Goal: Transaction & Acquisition: Purchase product/service

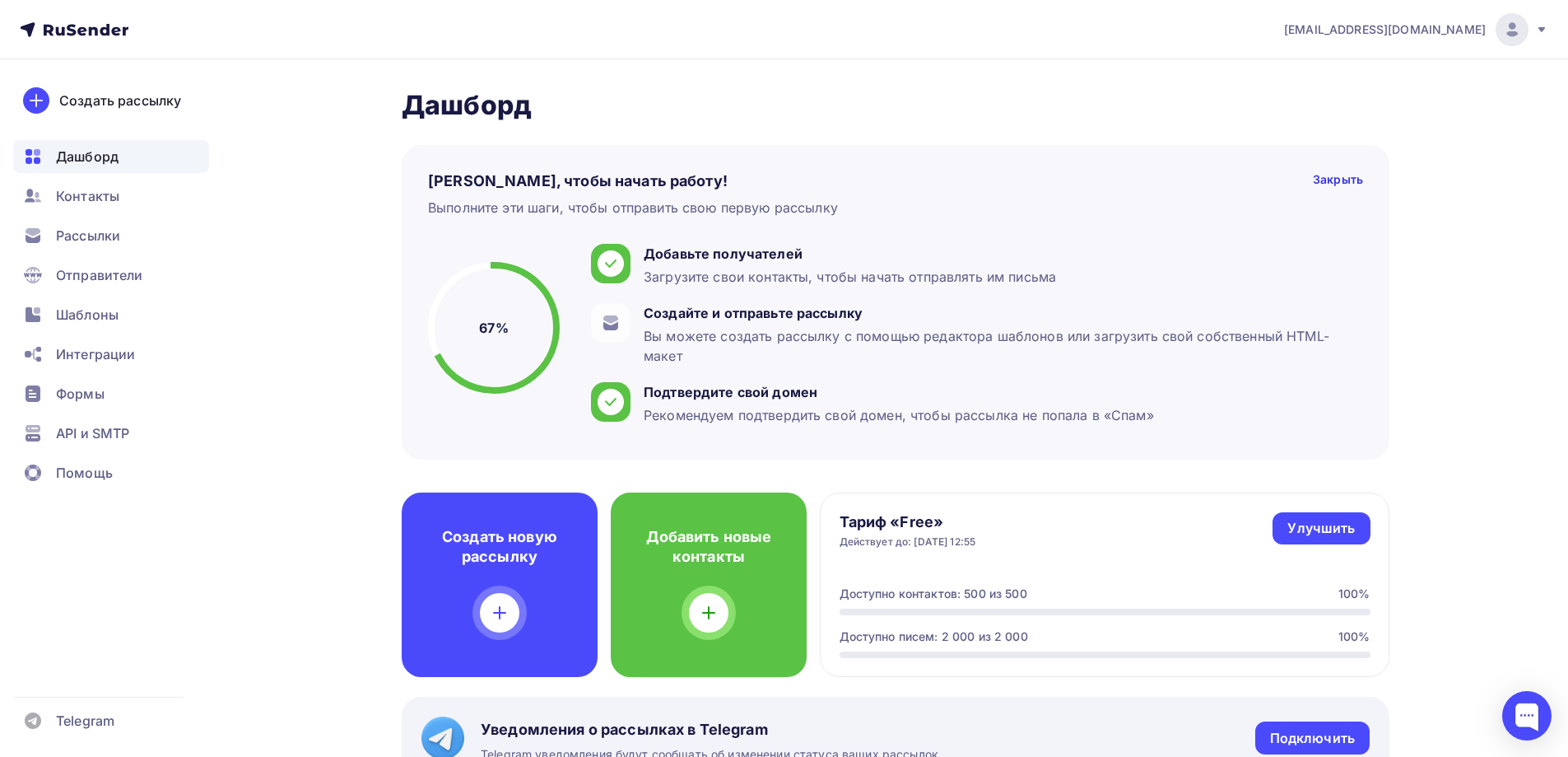
click at [1556, 29] on nav "klinikastompr@yandex.ru Аккаунт Тарифы Выйти Создать рассылку Дашборд Контакты …" at bounding box center [784, 30] width 1568 height 59
click at [1543, 30] on icon at bounding box center [1541, 29] width 6 height 5
click at [1332, 74] on span "Аккаунт" at bounding box center [1328, 73] width 54 height 20
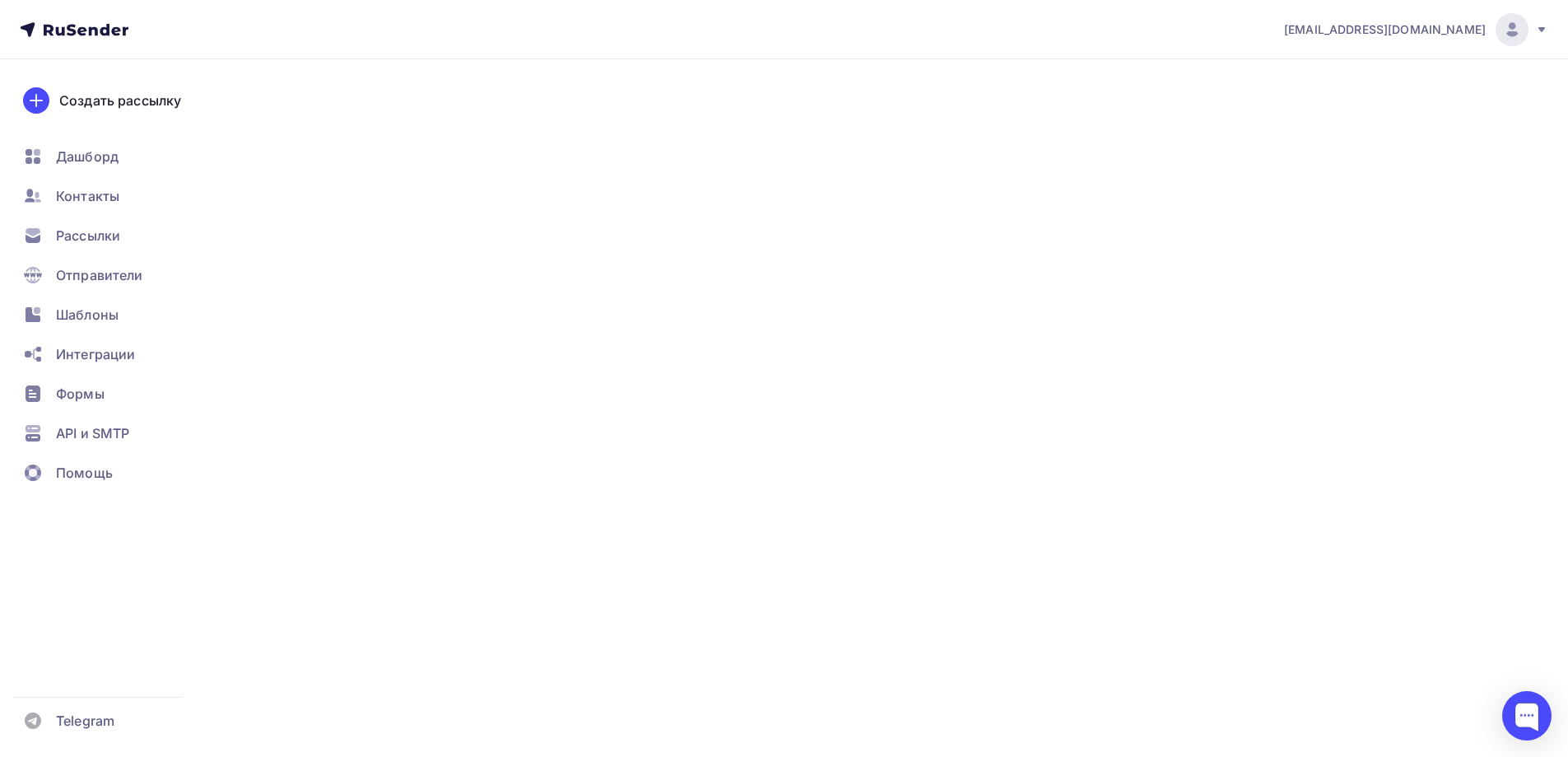
click at [1540, 35] on icon at bounding box center [1541, 30] width 13 height 14
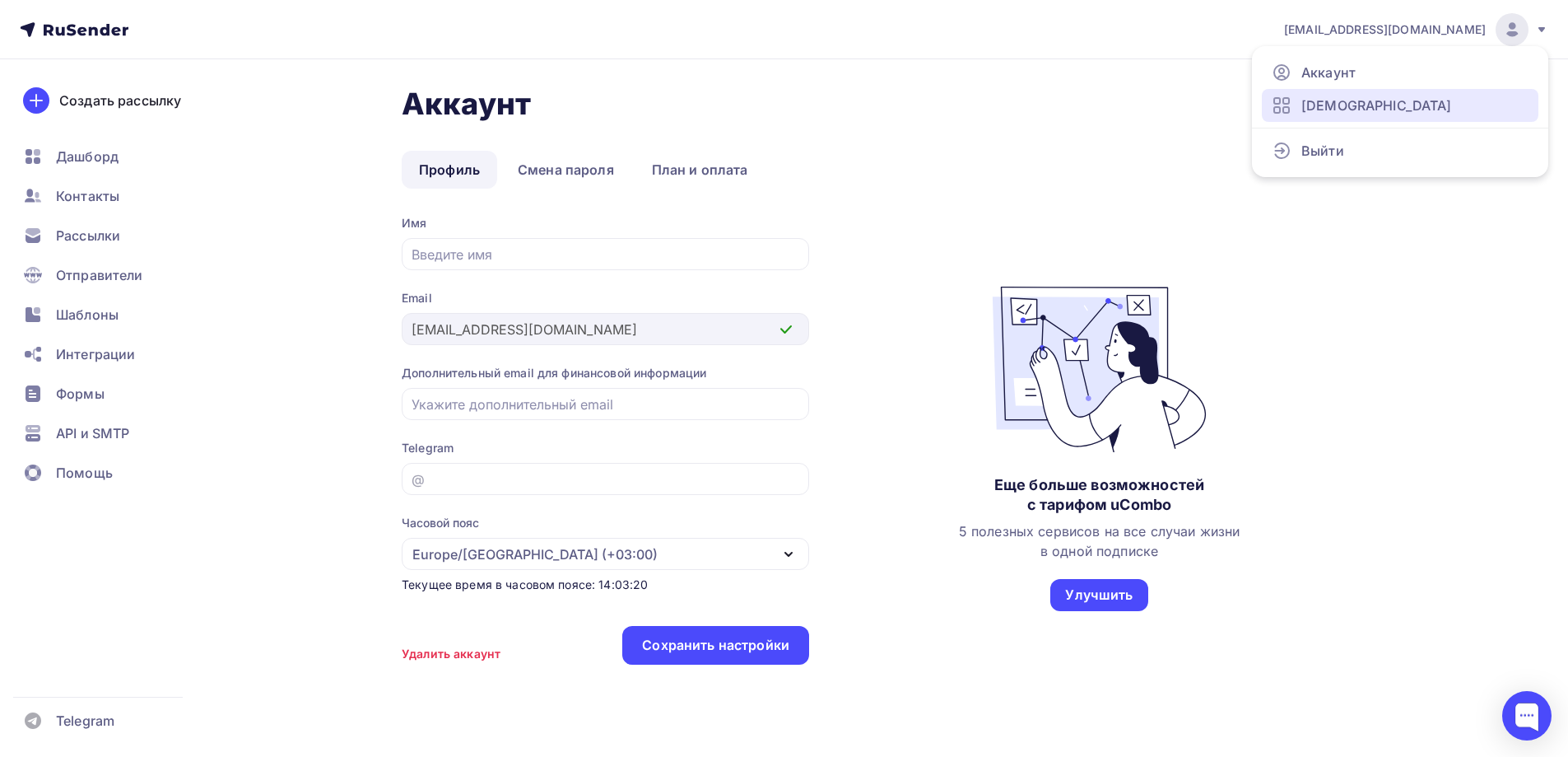
click at [1402, 102] on link "Тарифы" at bounding box center [1399, 105] width 276 height 33
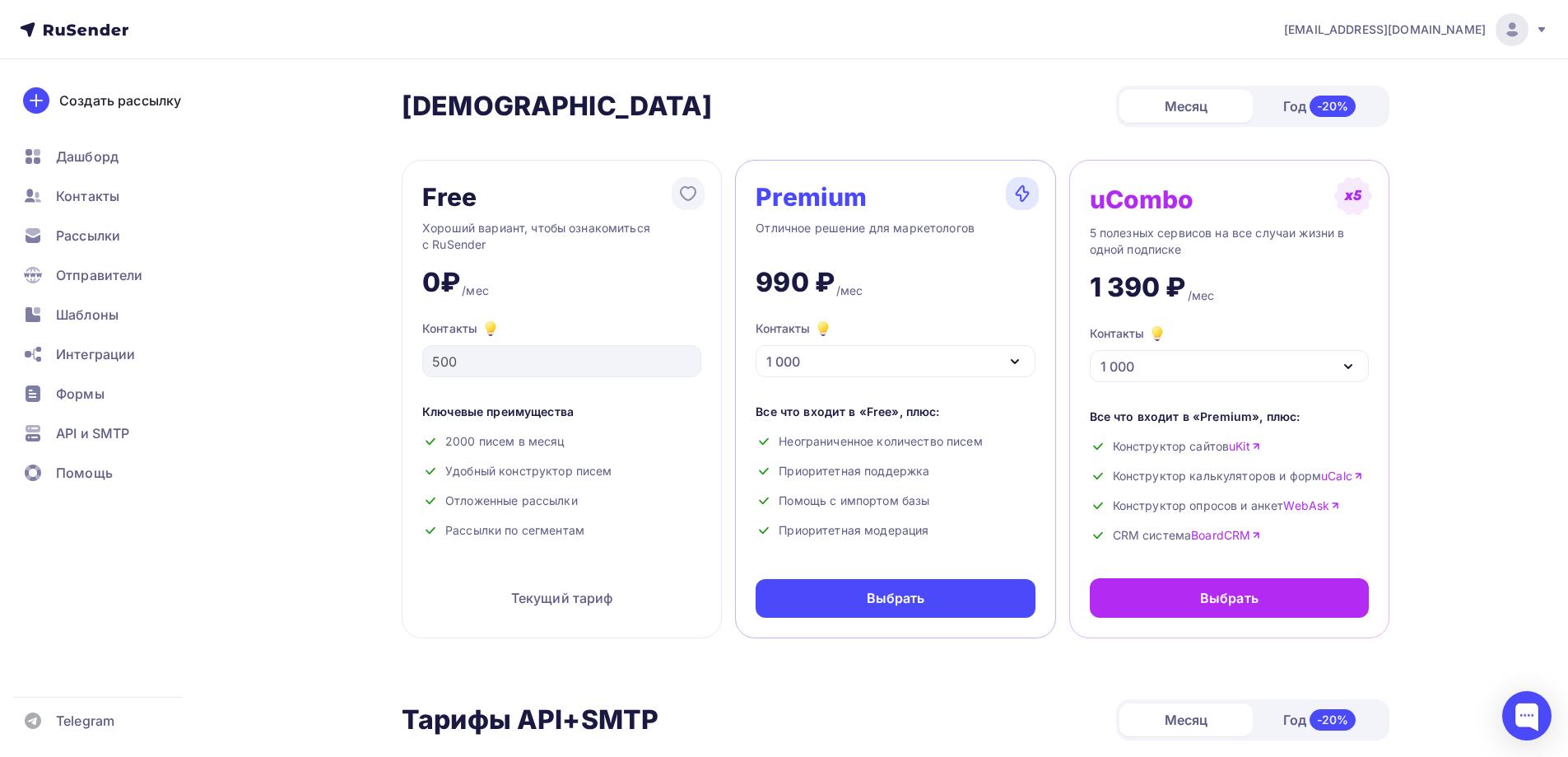
click at [959, 354] on div "1 000" at bounding box center [895, 361] width 279 height 32
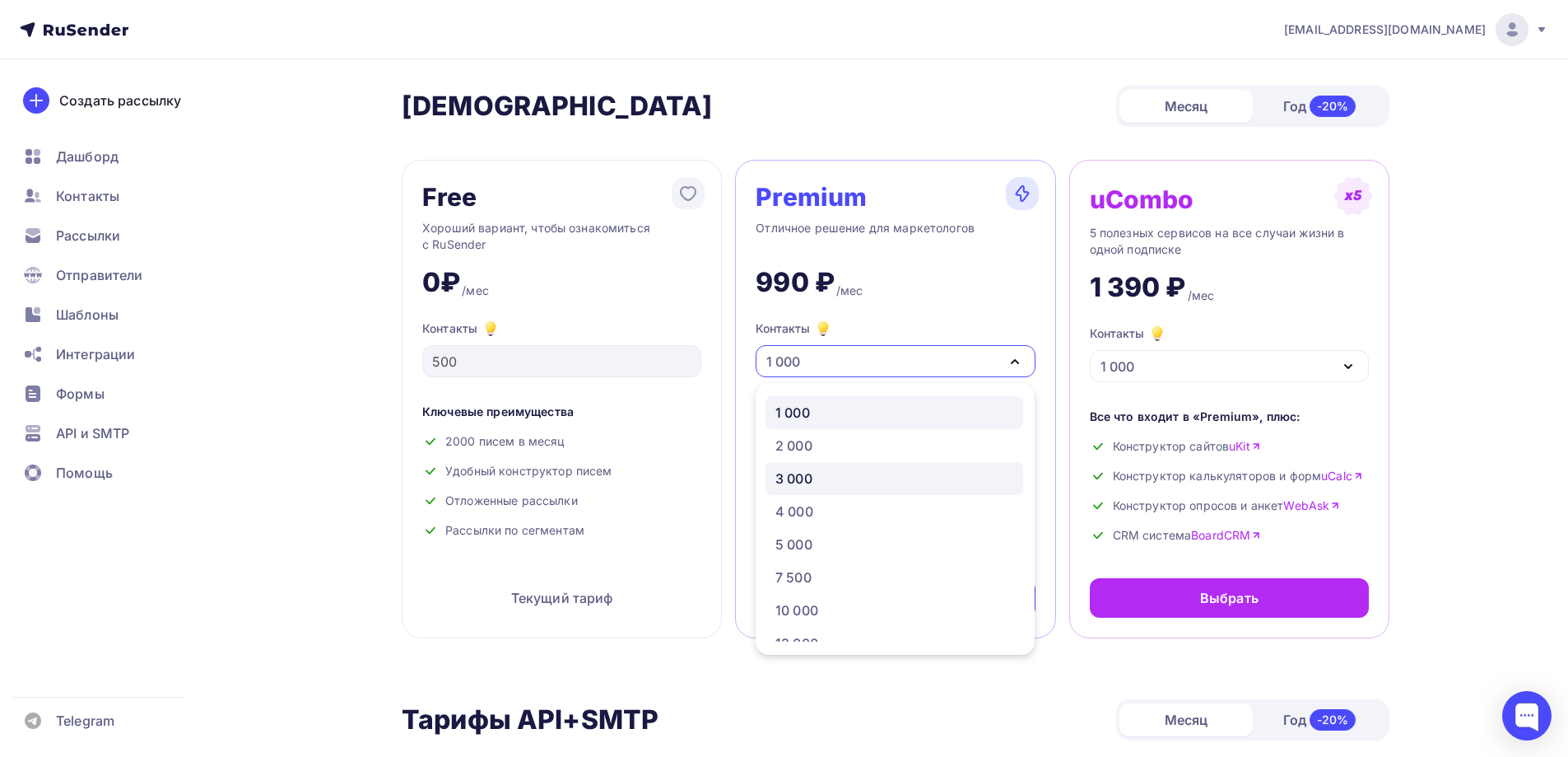
click at [816, 484] on div "3 000" at bounding box center [894, 478] width 237 height 20
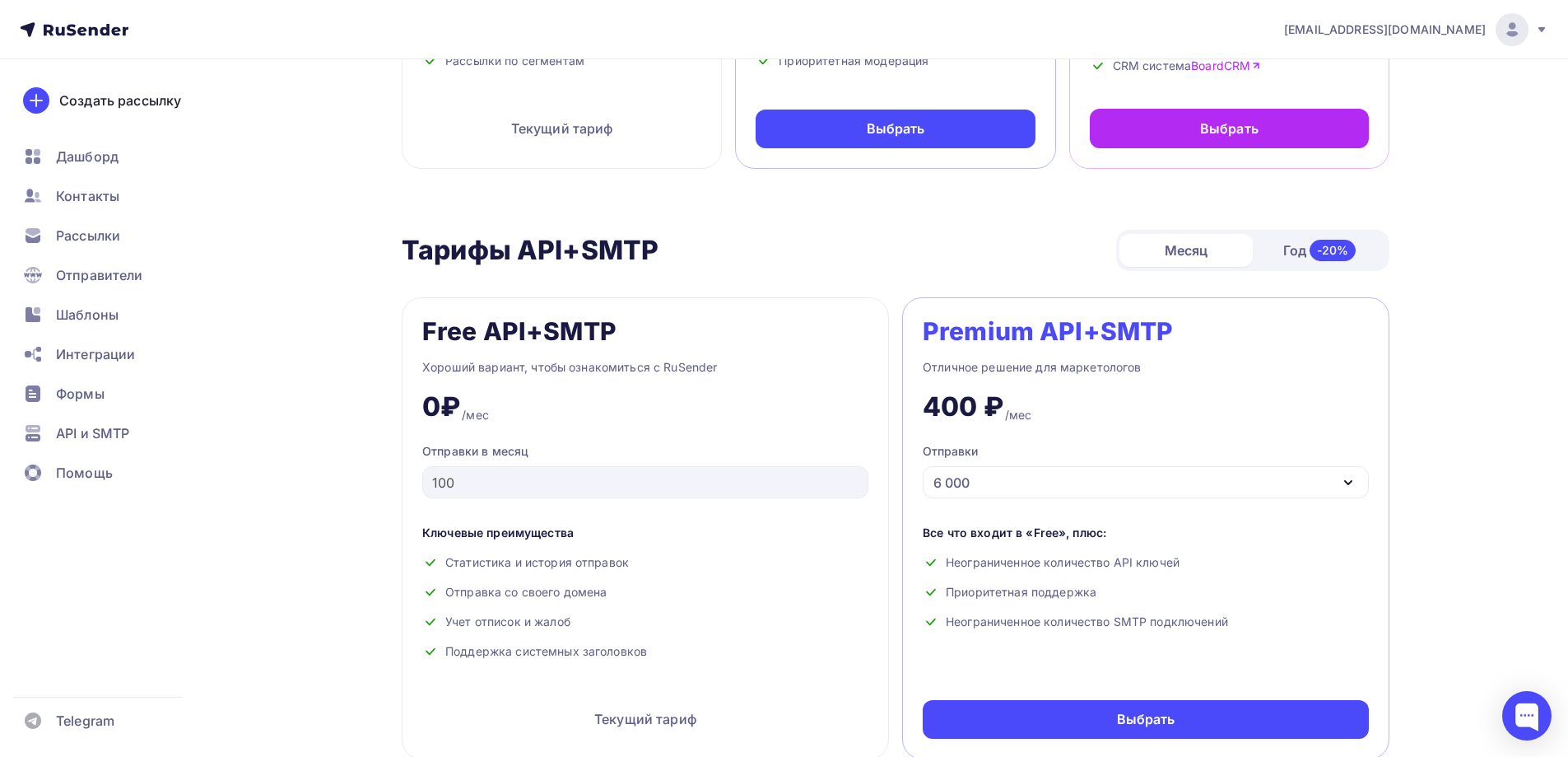
scroll to position [82, 0]
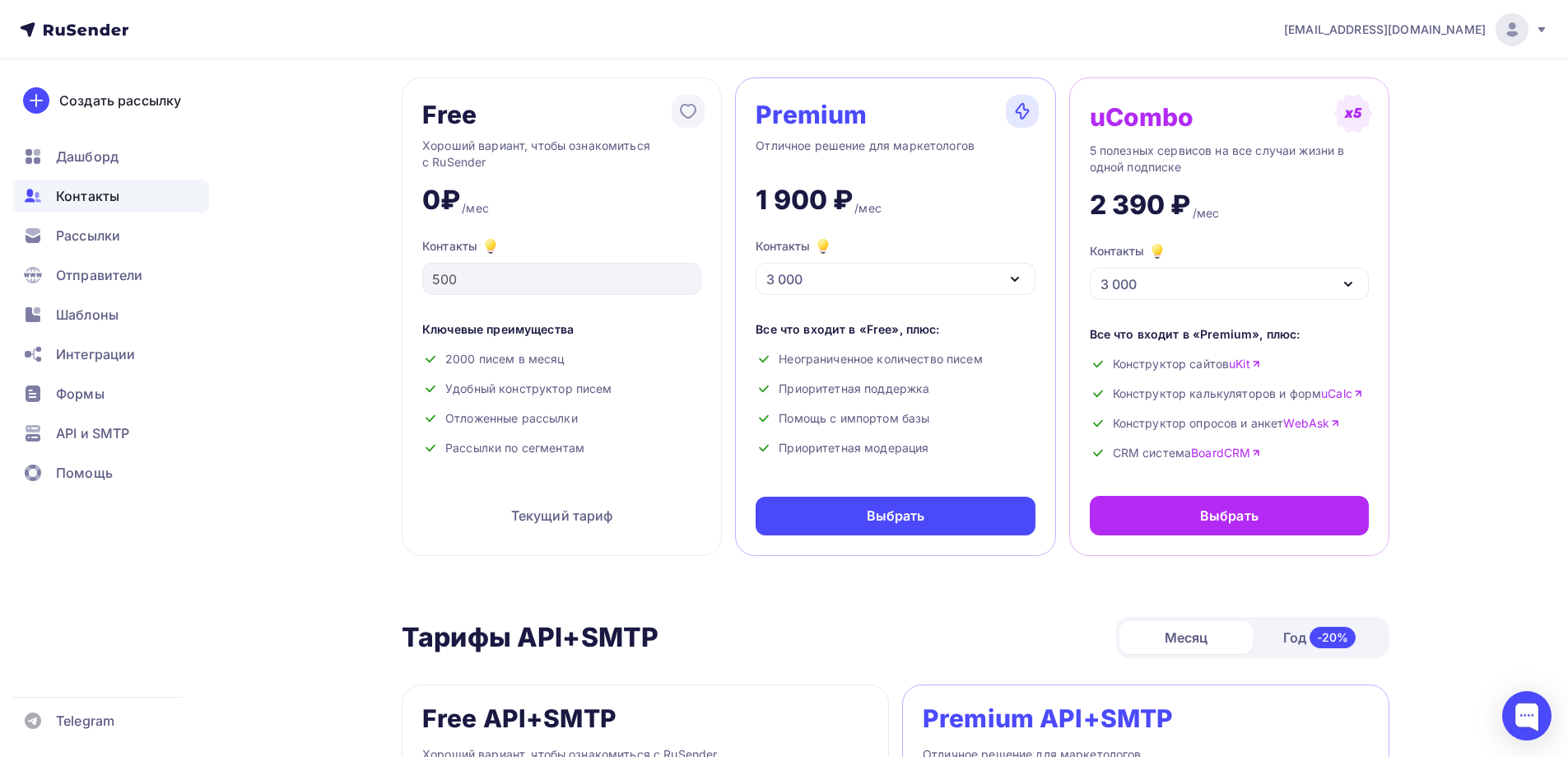
click at [99, 198] on span "Контакты" at bounding box center [87, 196] width 63 height 20
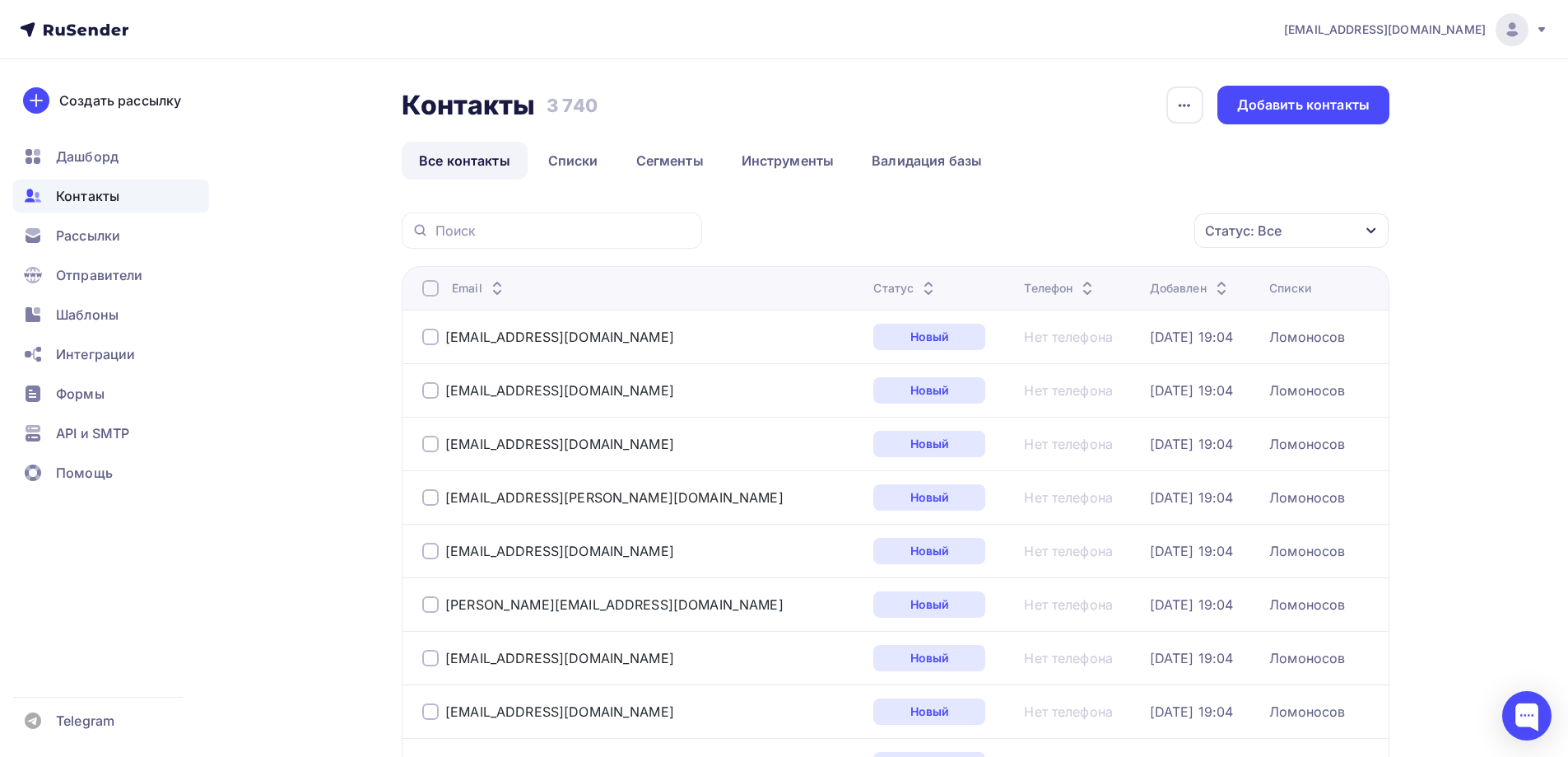
click at [1541, 35] on icon at bounding box center [1541, 30] width 13 height 14
click at [1340, 108] on span "[DEMOGRAPHIC_DATA]" at bounding box center [1375, 105] width 150 height 20
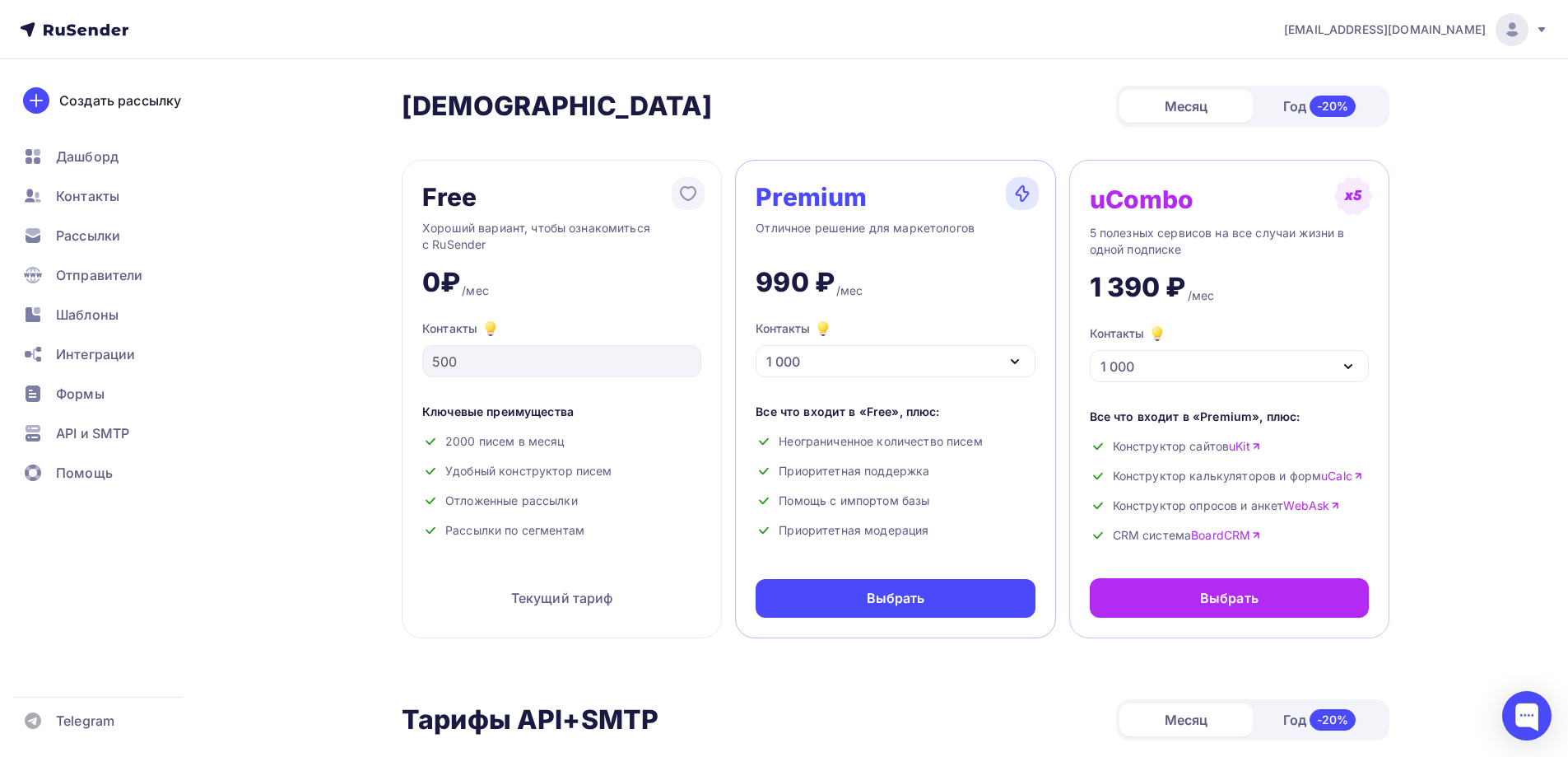
click at [920, 364] on div "1 000" at bounding box center [895, 361] width 279 height 32
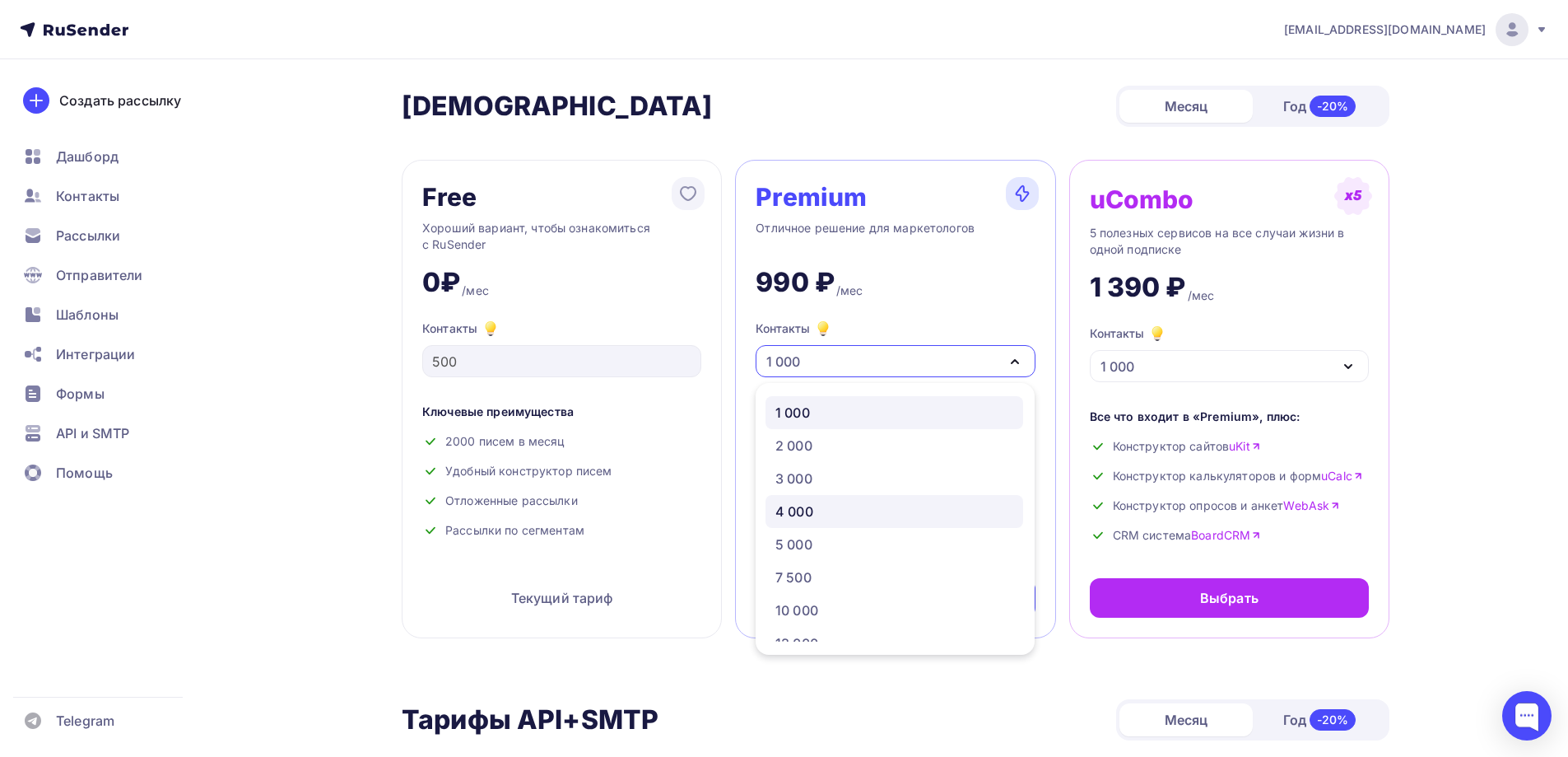
click at [805, 514] on div "4 000" at bounding box center [794, 511] width 38 height 20
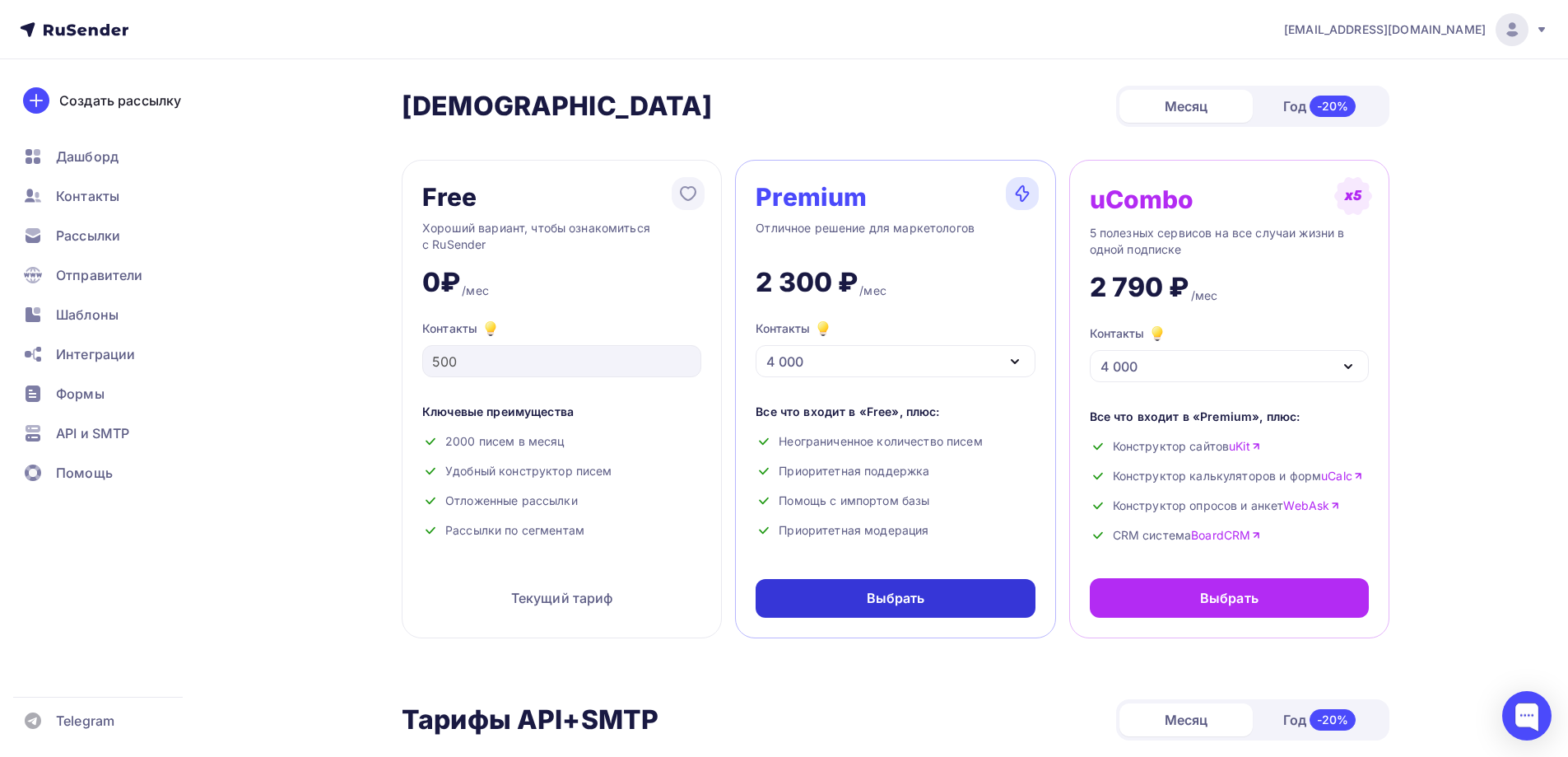
click at [921, 590] on div "Выбрать" at bounding box center [895, 598] width 58 height 19
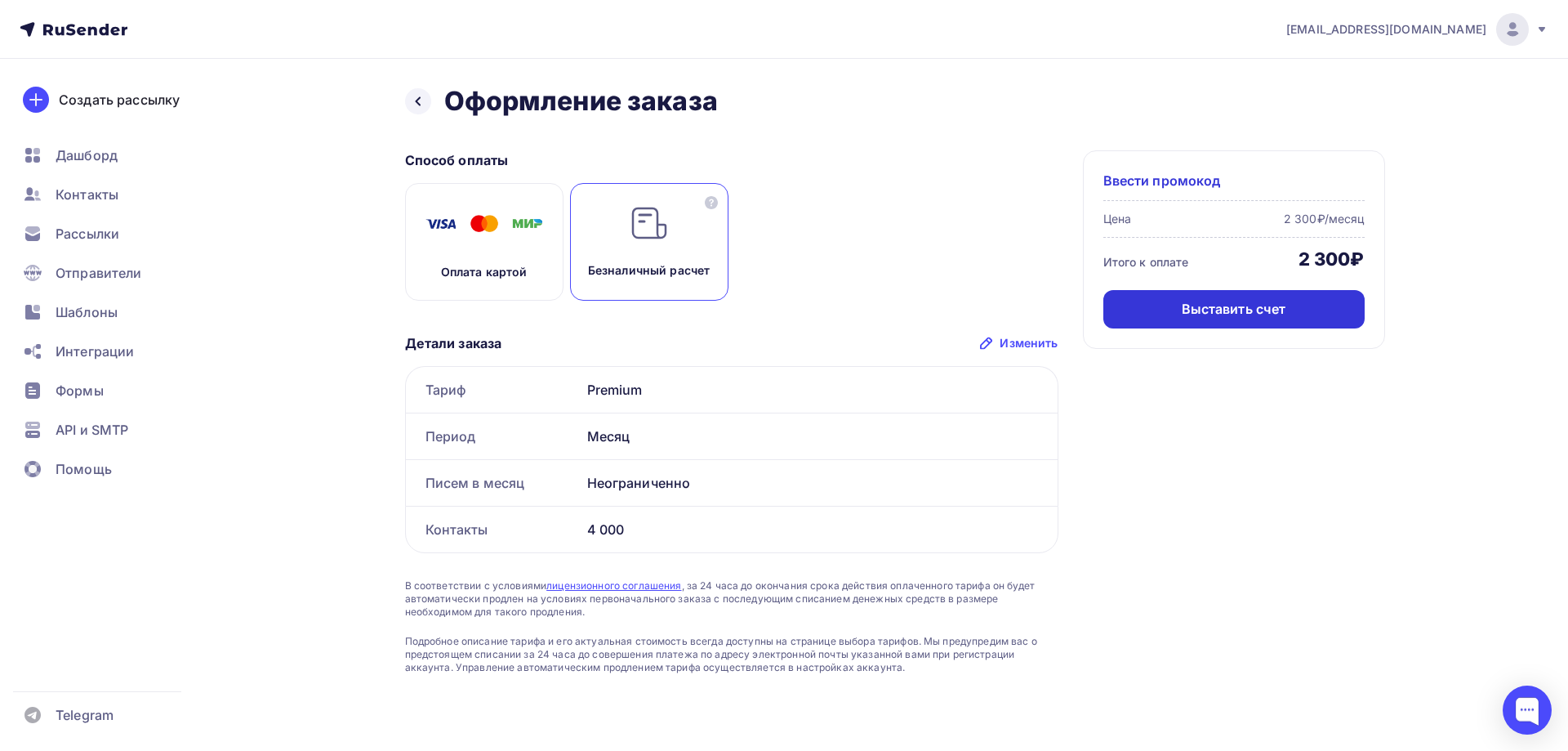
click at [1237, 302] on div "Выставить счет" at bounding box center [1234, 309] width 104 height 19
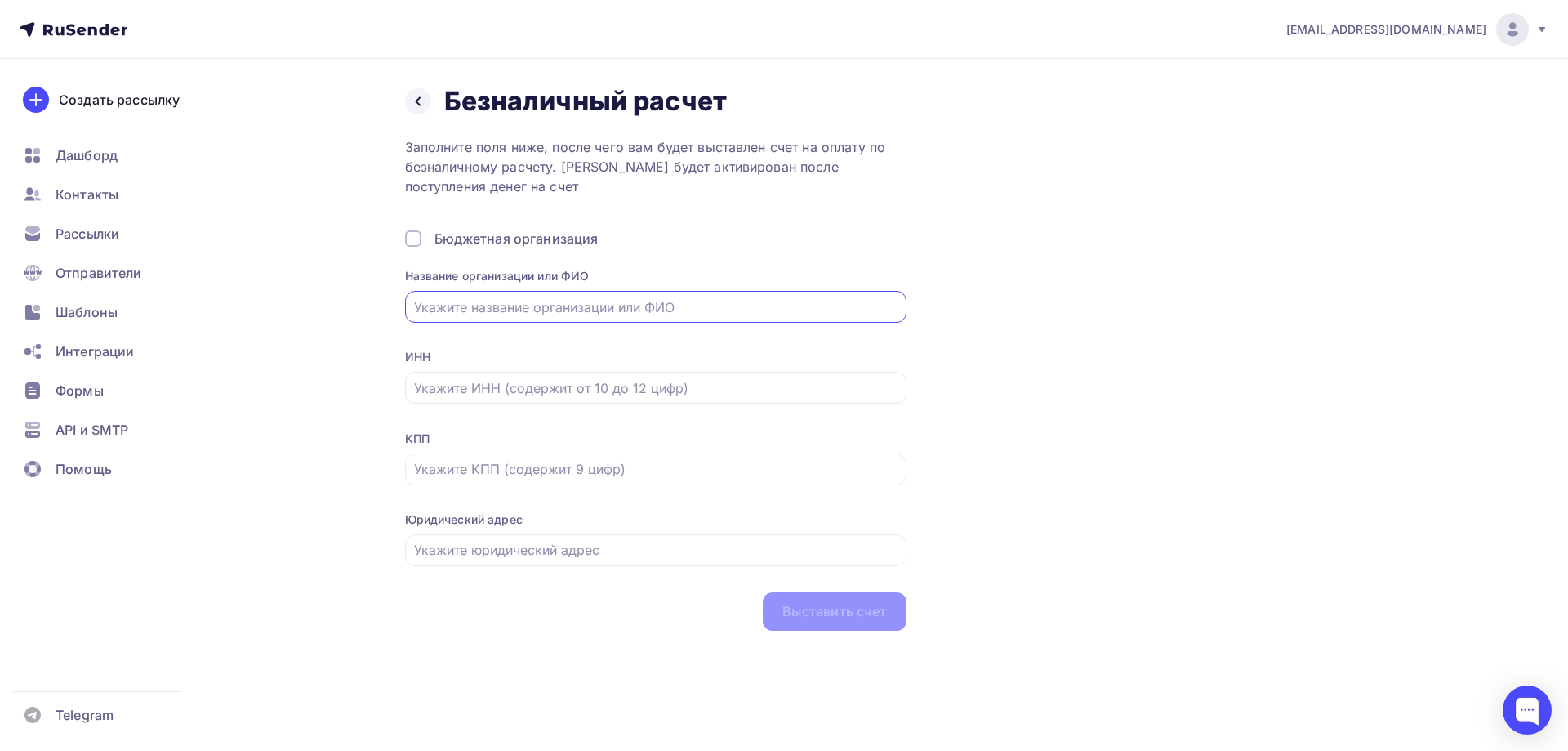
click at [630, 311] on input "text" at bounding box center [655, 307] width 483 height 20
click at [1110, 244] on div "Назад Безналичный расчет Безналичный расчет Заполните поля ниже, после чего вам…" at bounding box center [896, 357] width 980 height 546
click at [522, 303] on input "text" at bounding box center [655, 307] width 483 height 20
paste input "ООО "КЛИНИКА"
type input "ООО "Клиника""
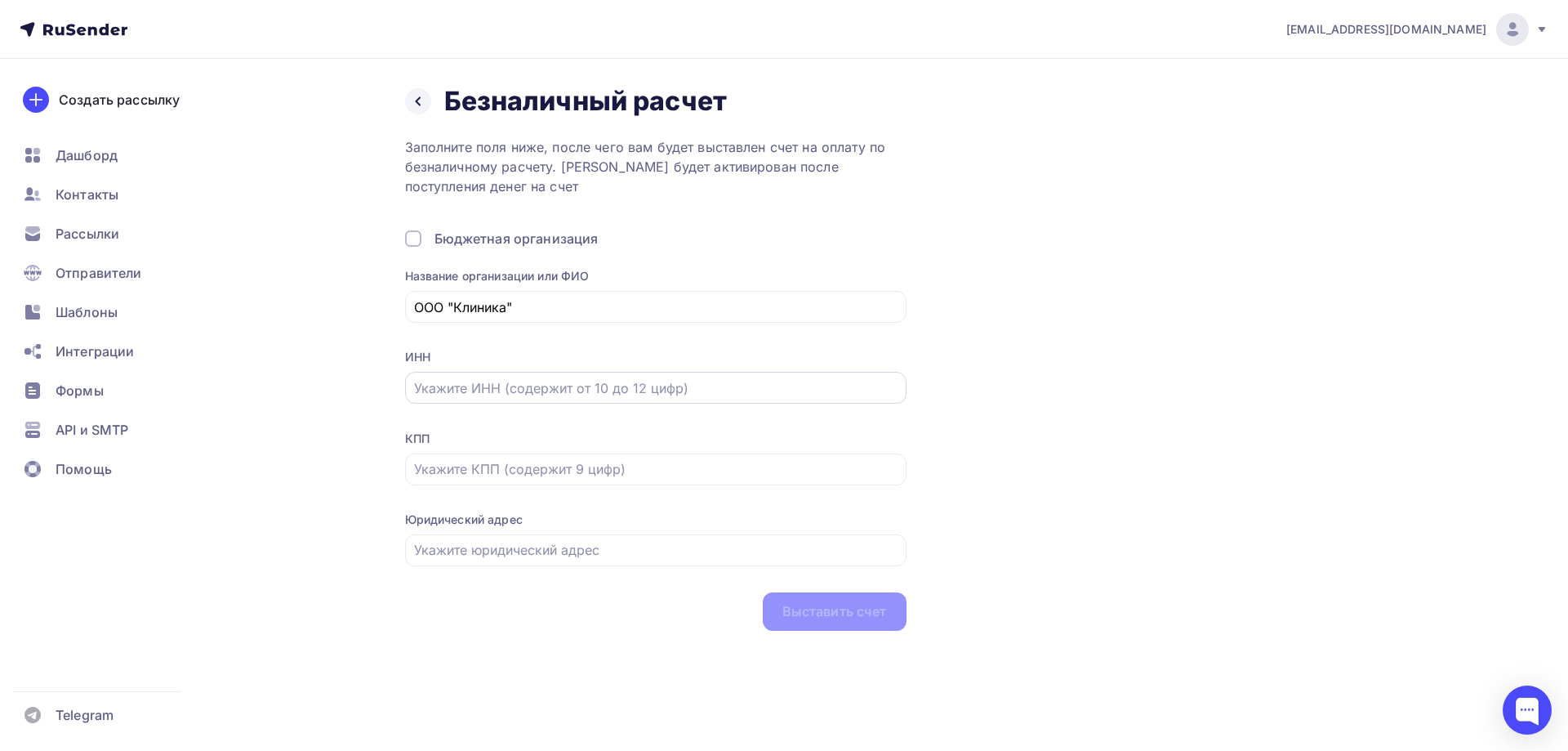
click at [528, 375] on div at bounding box center [656, 388] width 502 height 32
click at [531, 380] on input "text" at bounding box center [655, 388] width 483 height 20
paste input "ИНН 7814511494"
drag, startPoint x: 449, startPoint y: 388, endPoint x: 412, endPoint y: 388, distance: 37.0
click at [405, 387] on div "ИНН 7814511494" at bounding box center [656, 388] width 502 height 32
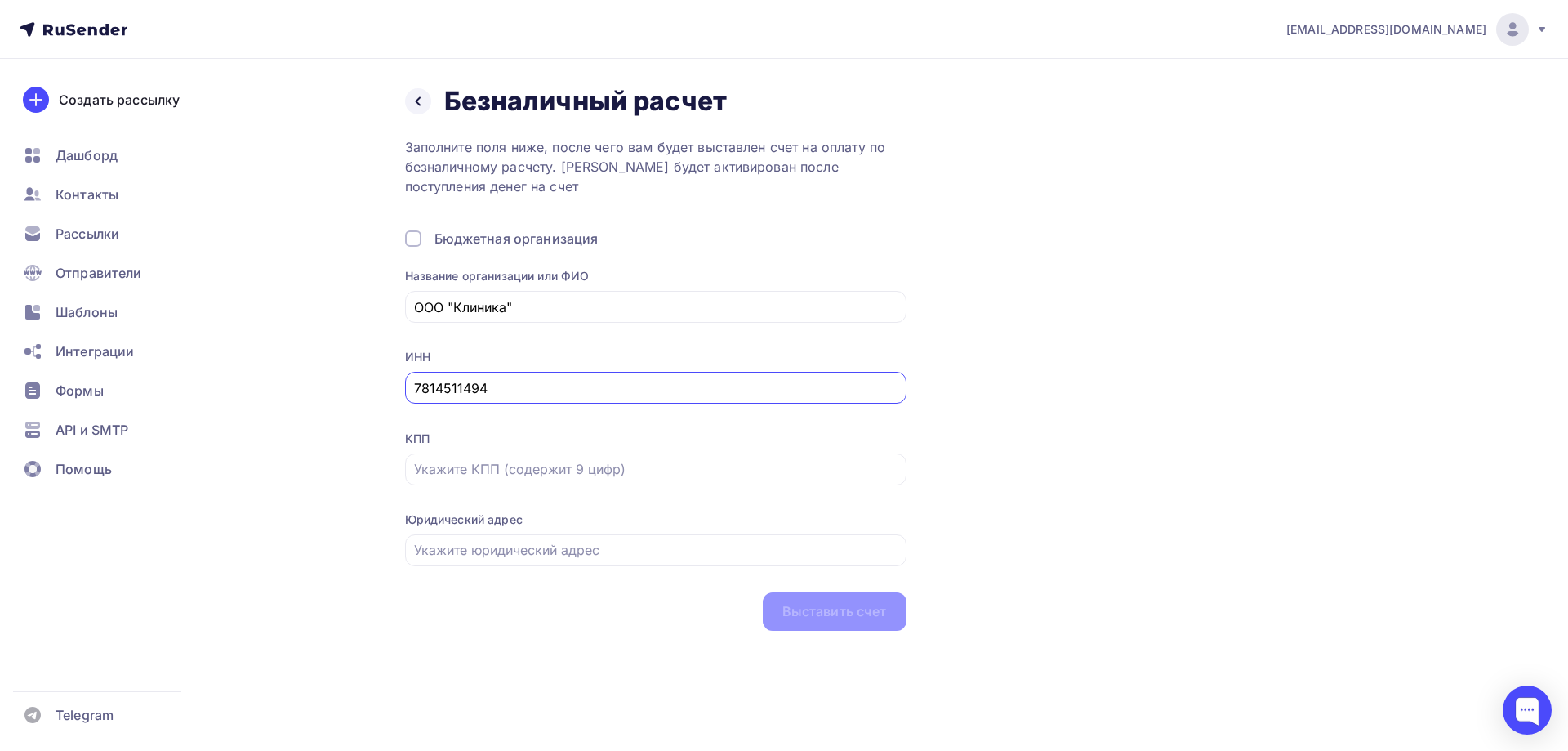
click at [517, 380] on input "7814511494" at bounding box center [655, 388] width 483 height 20
type input "7814511494"
click at [485, 466] on input "text" at bounding box center [655, 469] width 483 height 20
paste input "781901001"
type input "781901001"
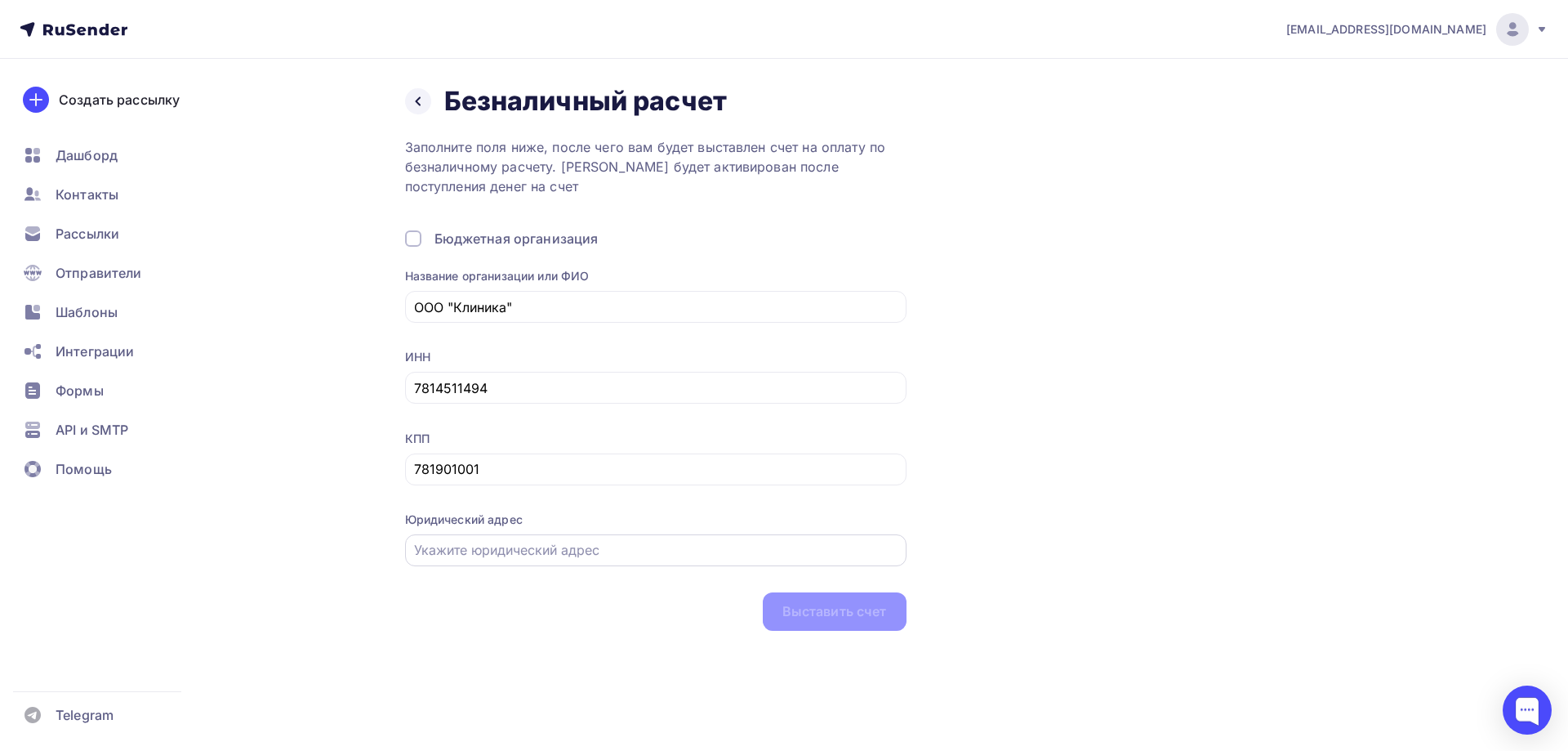
click at [505, 548] on input "text" at bounding box center [655, 550] width 483 height 20
paste input "Санкт-Петербург г, г.Ломоносов, ул. Еленинская, дом 24, литер А, помещение 7Н"
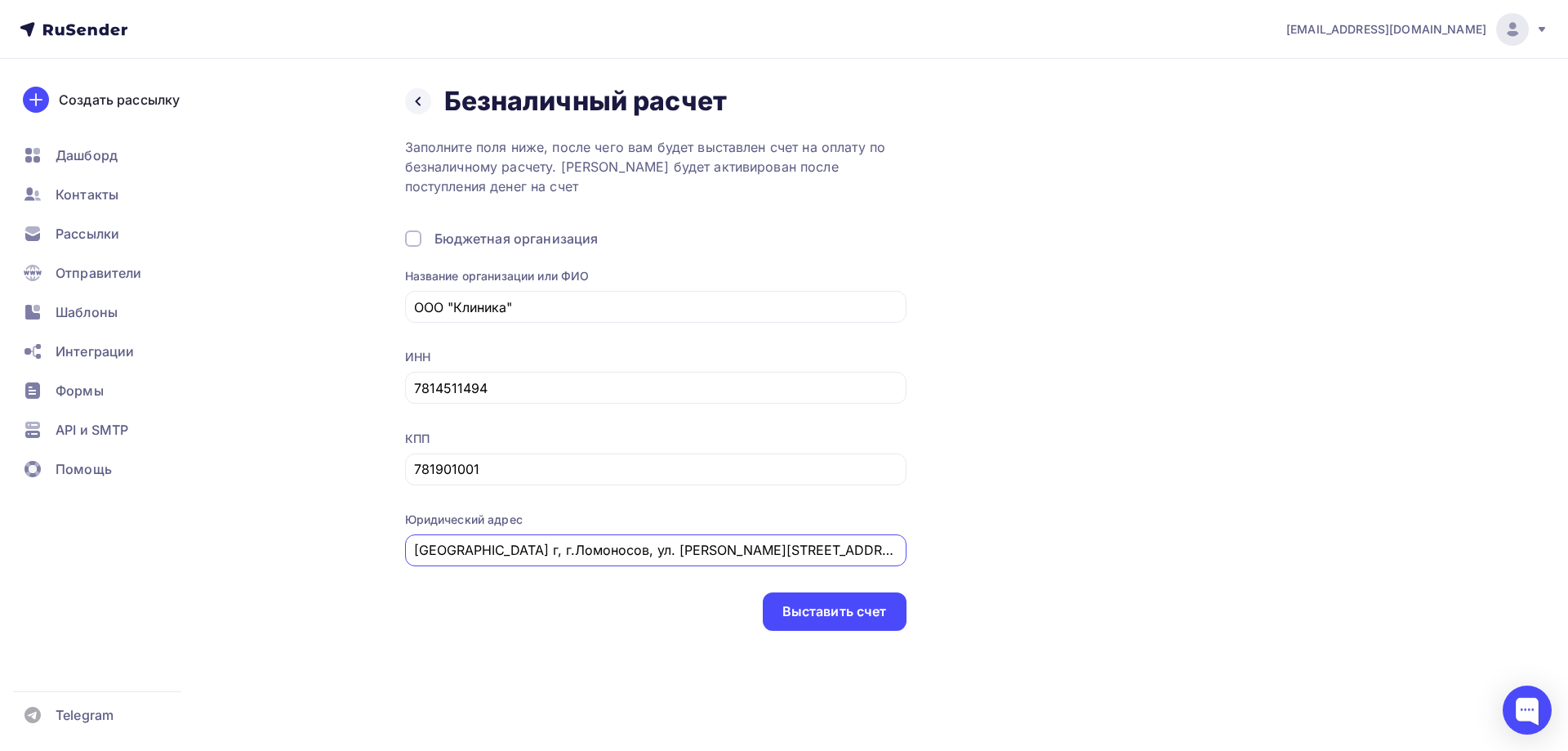
scroll to position [0, 45]
type input "Санкт-Петербург г, г.Ломоносов, ул. Еленинская, дом 24, литер А, помещение 7Н"
click at [827, 606] on div "Выставить счет" at bounding box center [834, 611] width 104 height 19
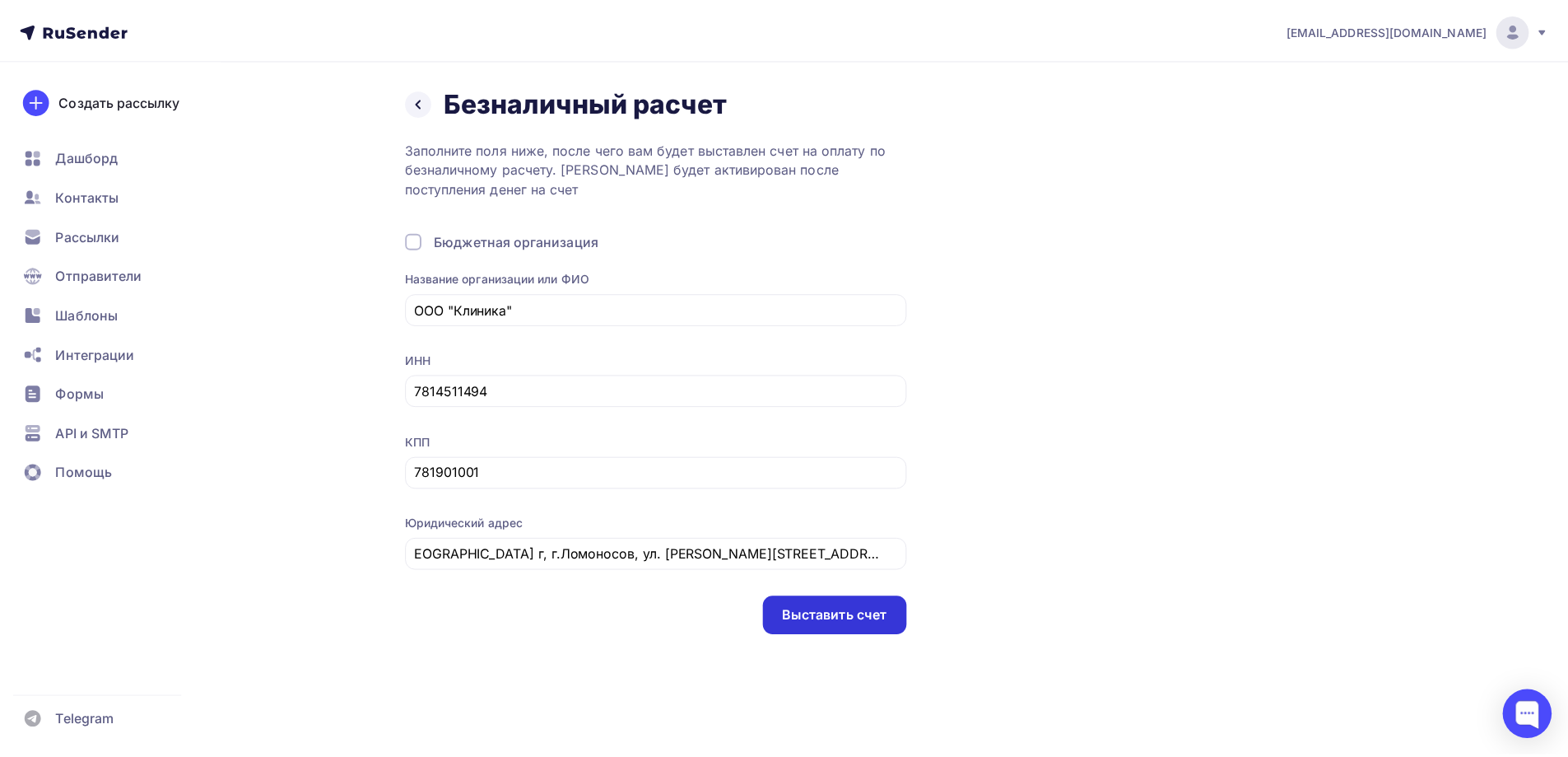
scroll to position [0, 0]
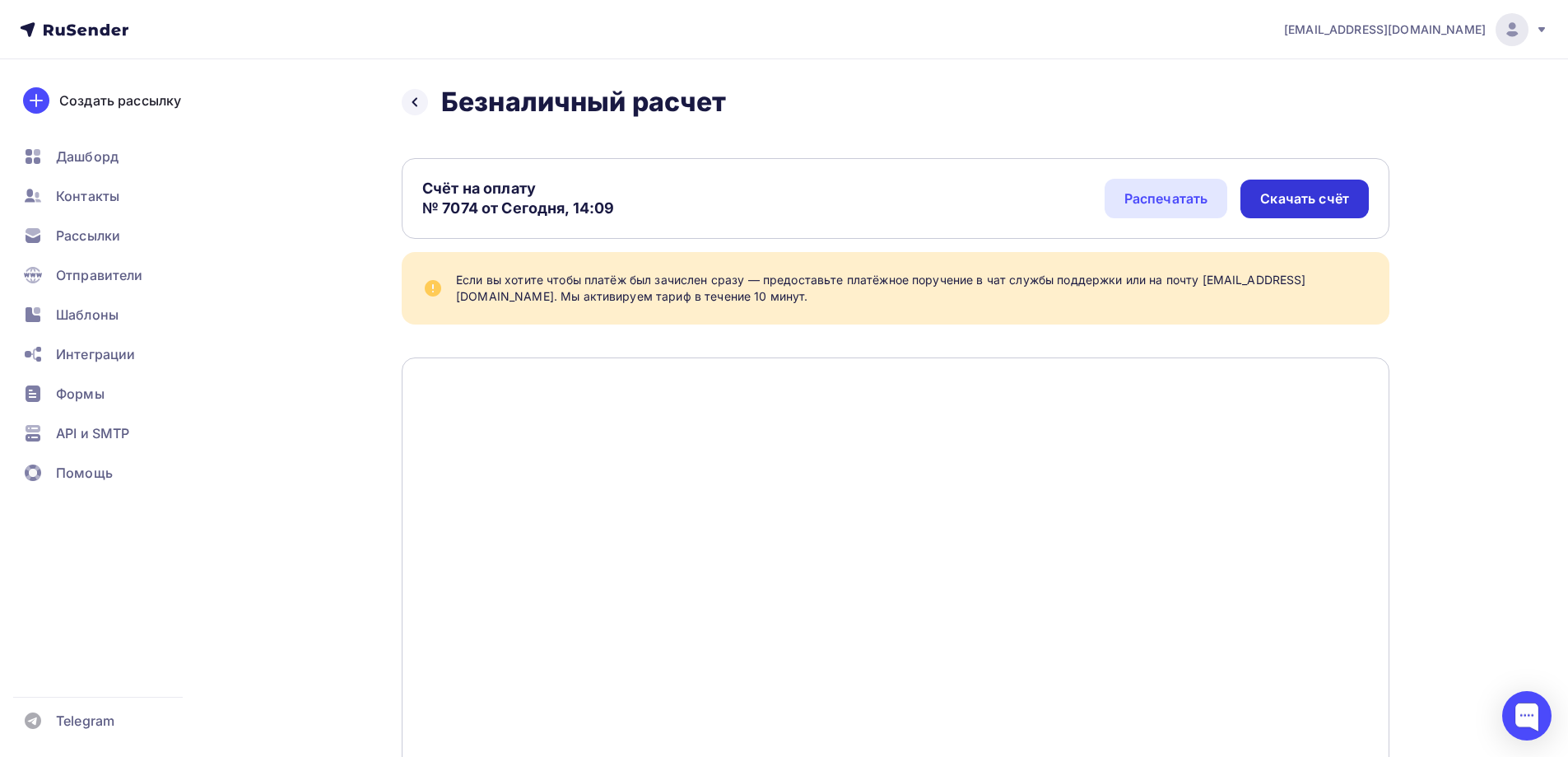
click at [1366, 195] on div "Скачать счёт" at bounding box center [1304, 198] width 129 height 39
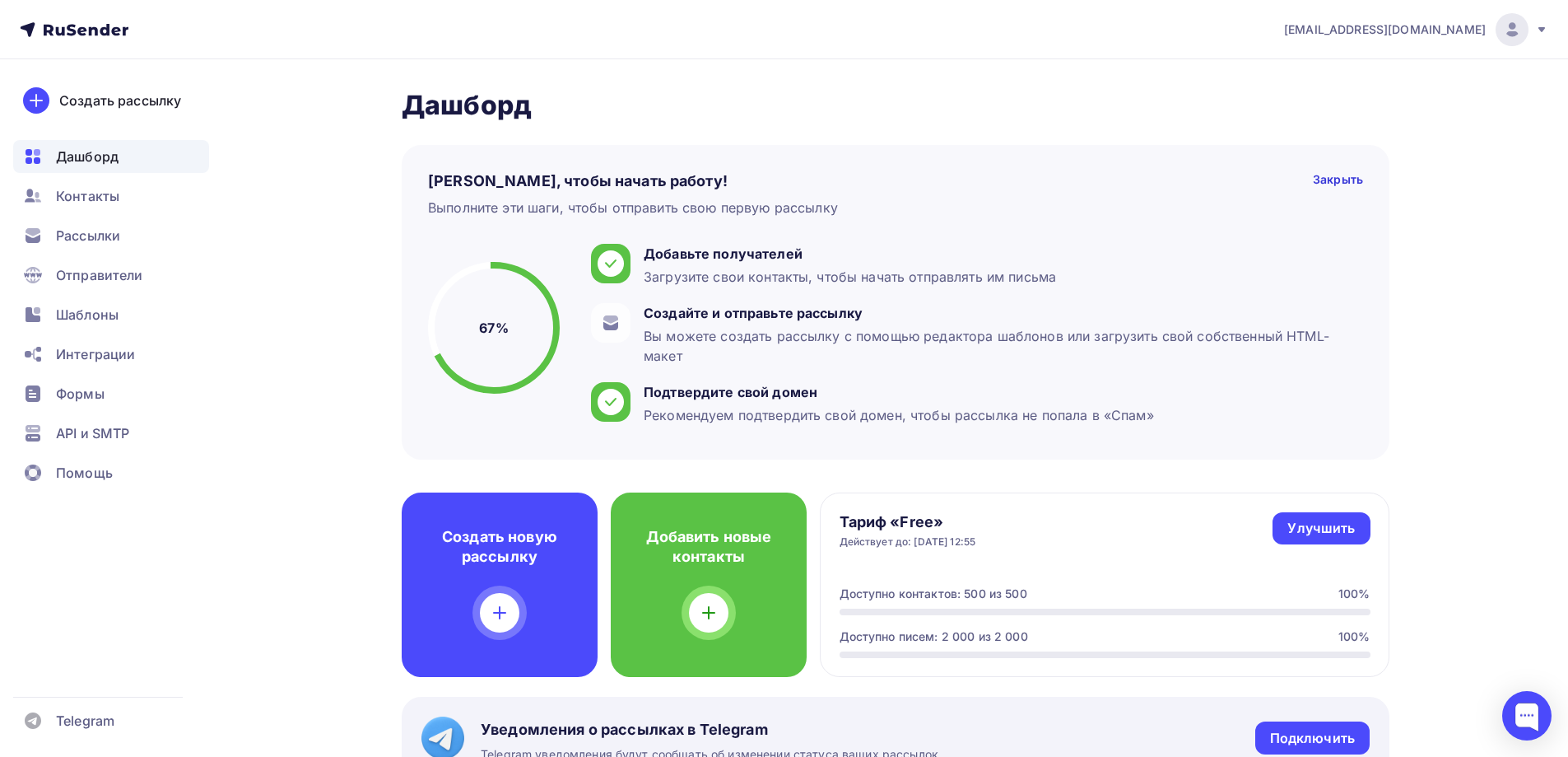
click at [1542, 32] on icon at bounding box center [1541, 30] width 13 height 14
click at [107, 280] on span "Отправители" at bounding box center [99, 275] width 87 height 20
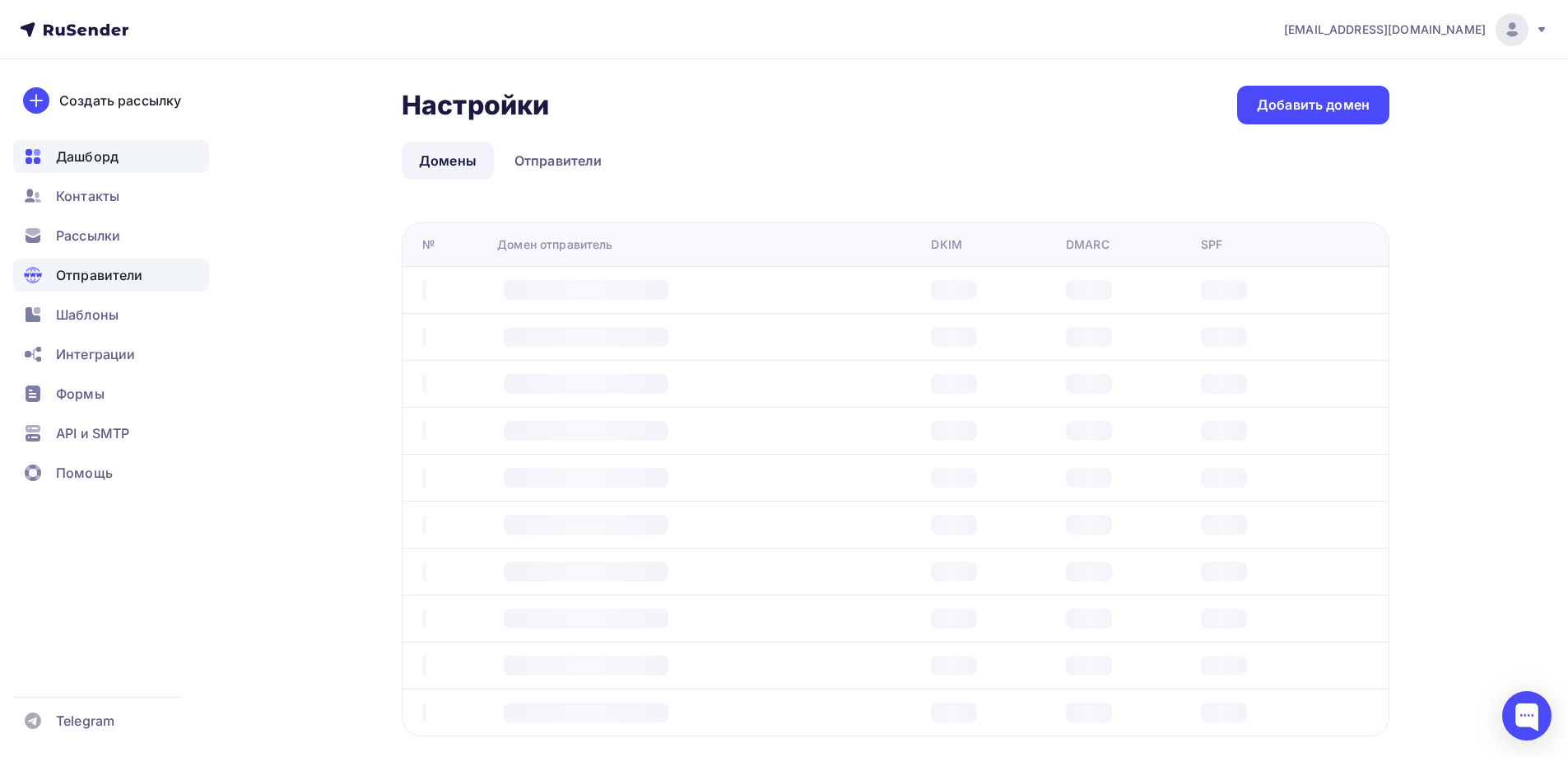
click at [110, 158] on span "Дашборд" at bounding box center [87, 157] width 63 height 20
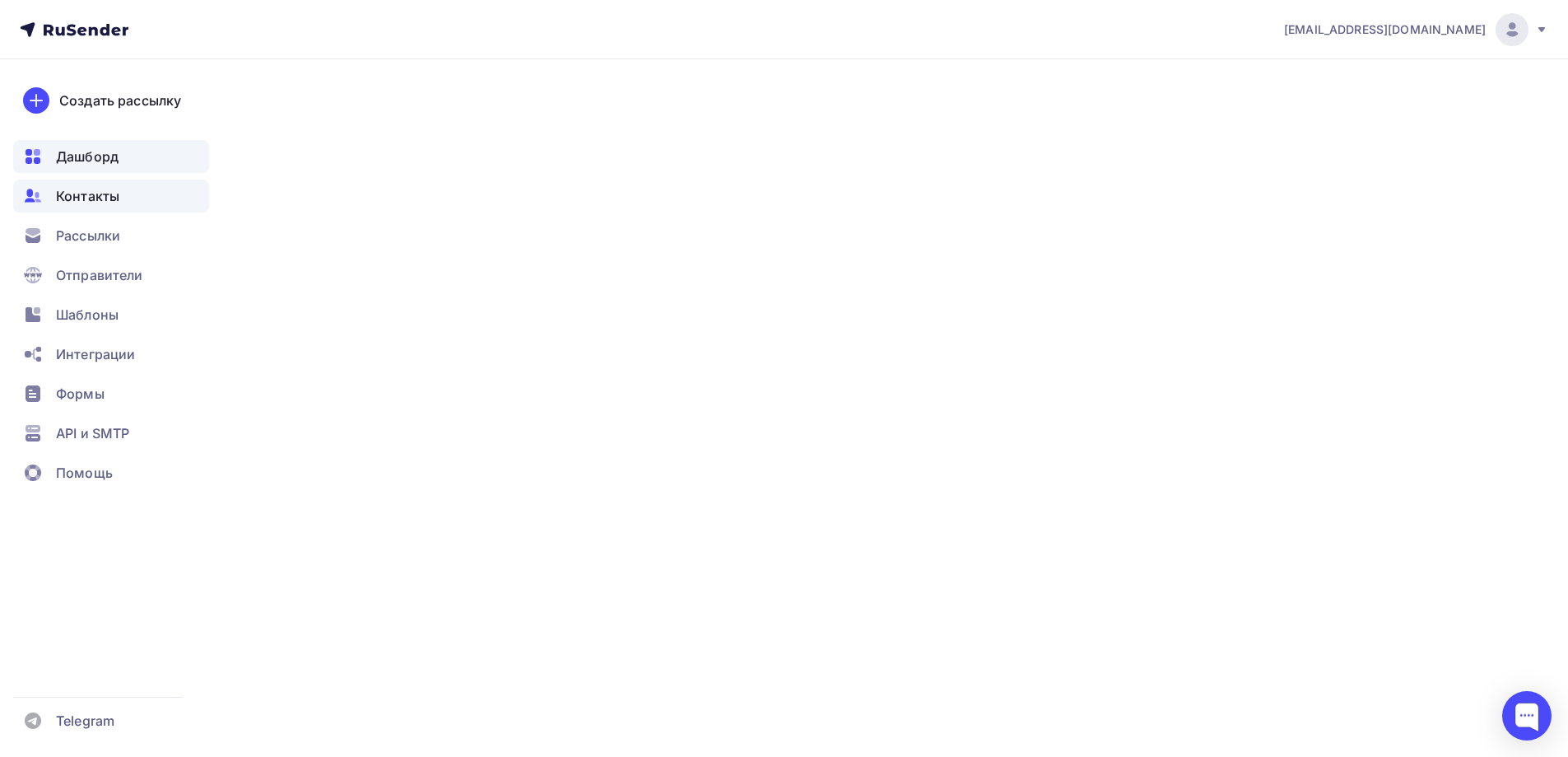
click at [102, 188] on span "Контакты" at bounding box center [87, 196] width 63 height 20
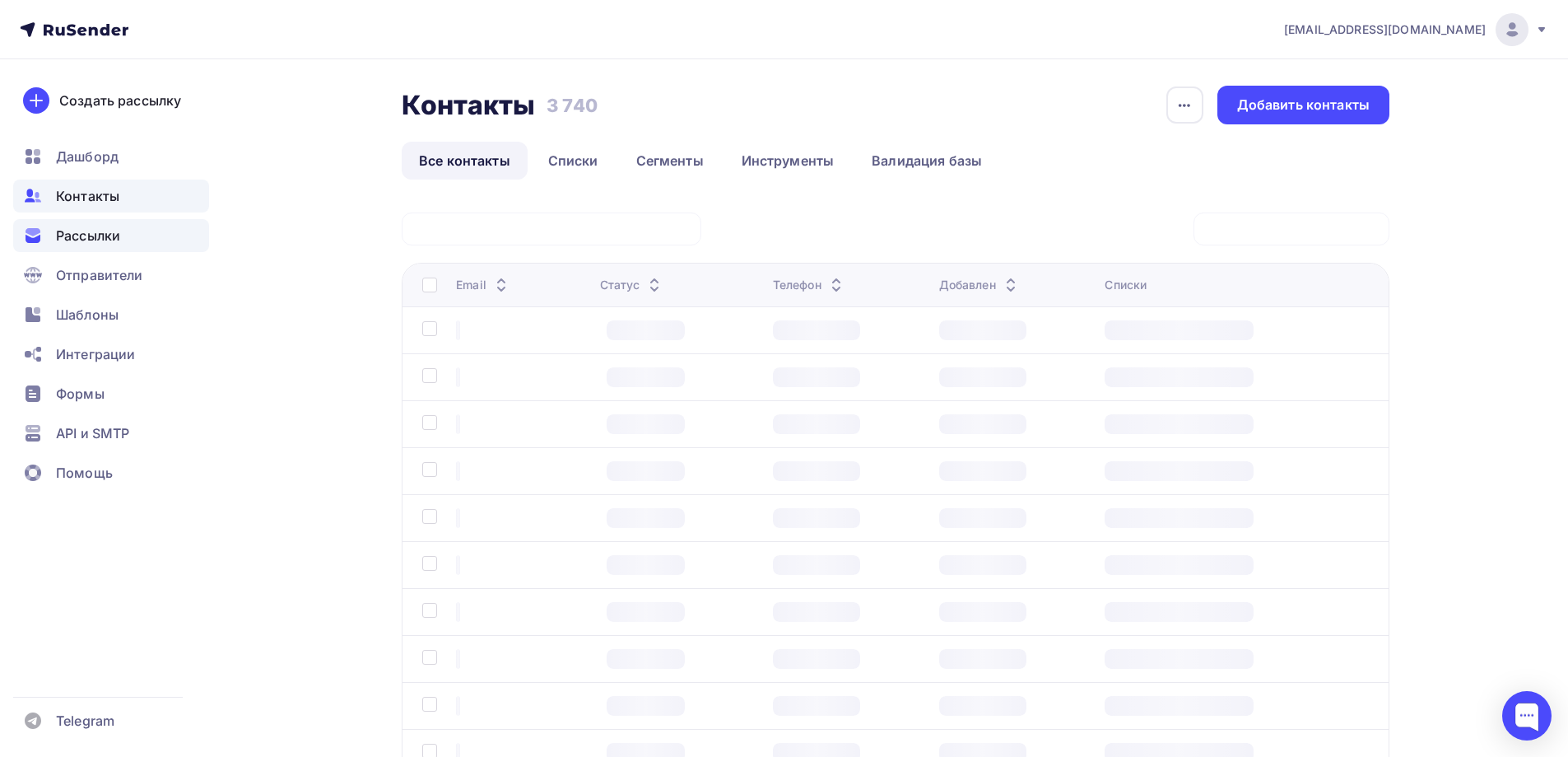
drag, startPoint x: 102, startPoint y: 237, endPoint x: 101, endPoint y: 228, distance: 9.1
click at [101, 237] on span "Рассылки" at bounding box center [87, 236] width 64 height 20
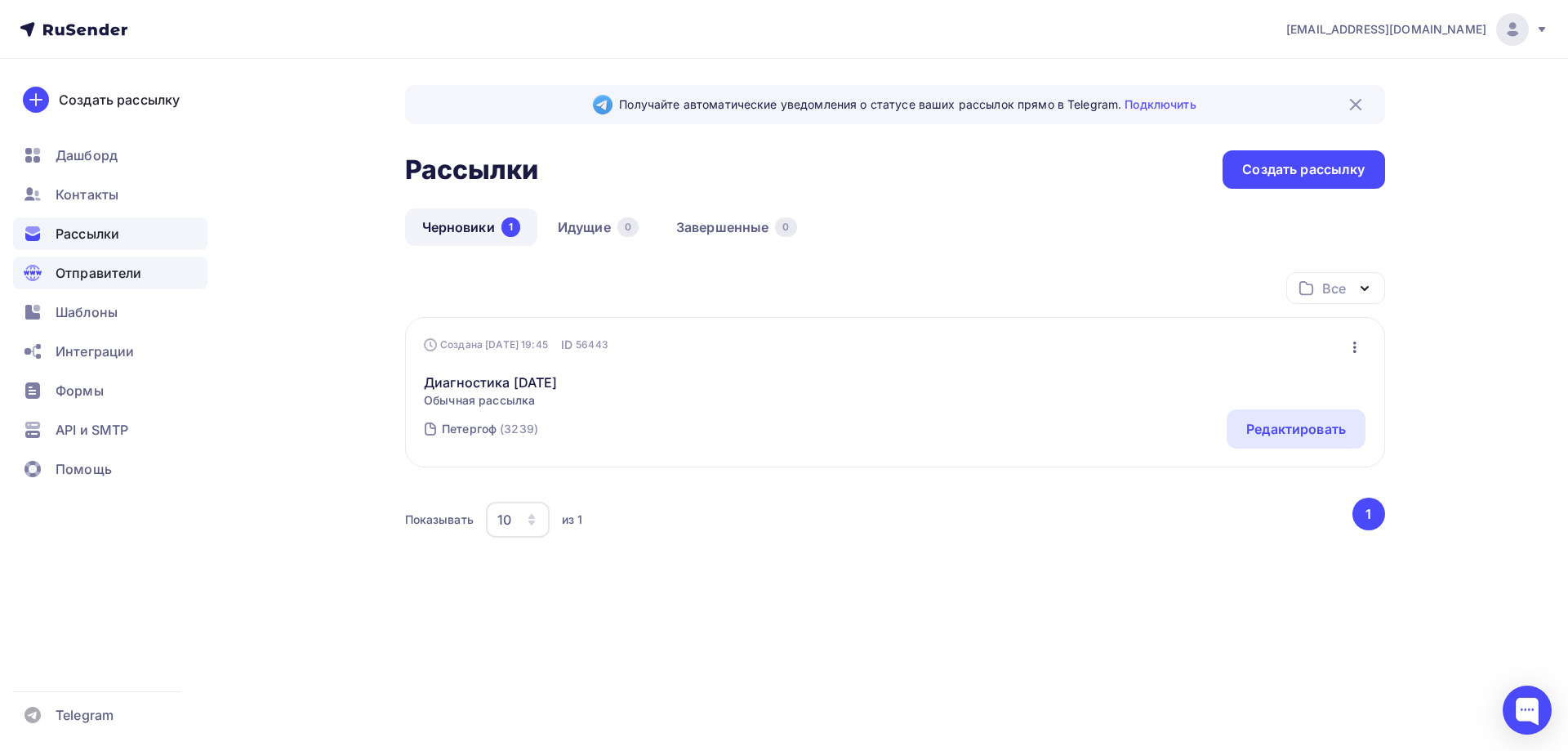
click at [115, 282] on span "Отправители" at bounding box center [98, 273] width 87 height 20
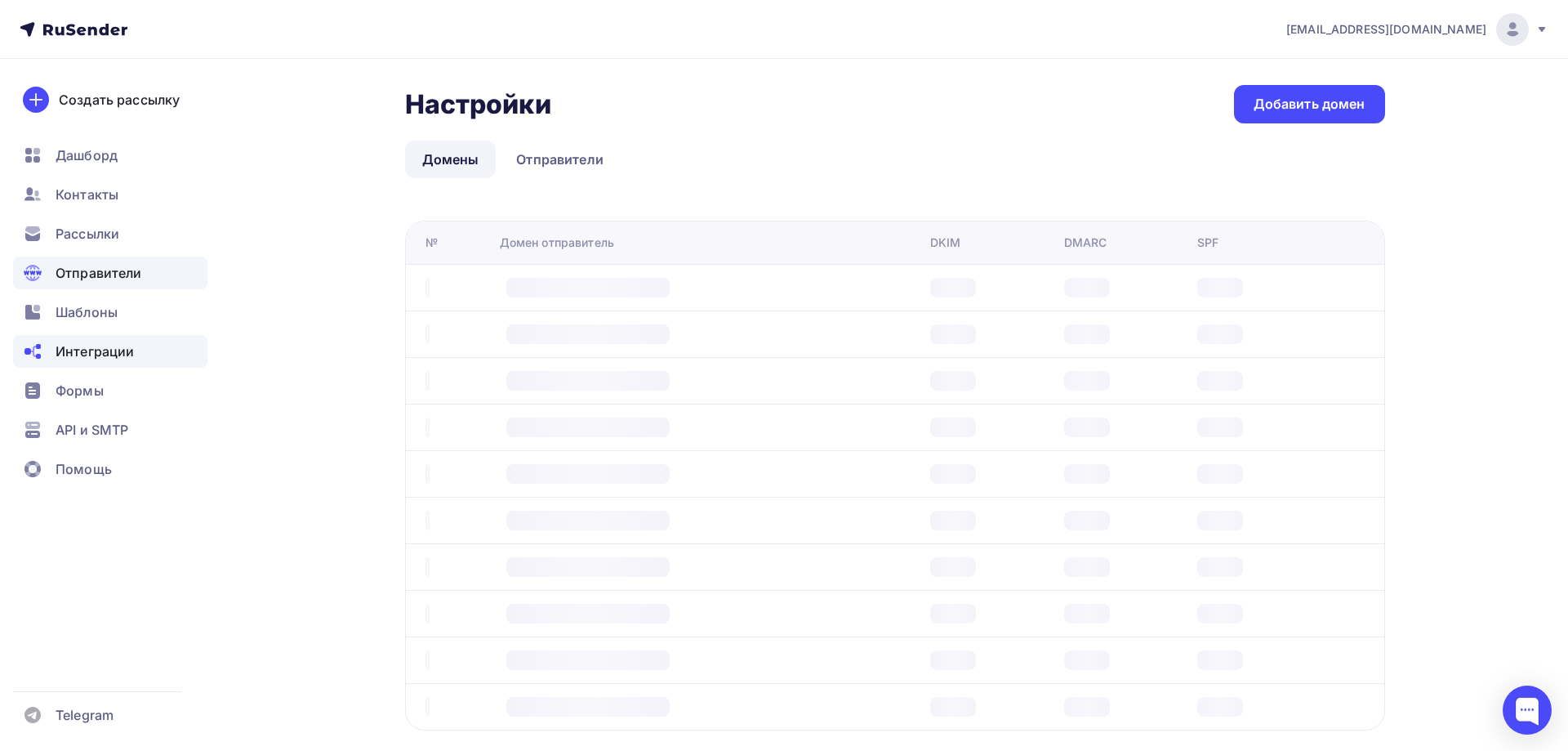
click at [88, 337] on div "Интеграции" at bounding box center [111, 351] width 195 height 33
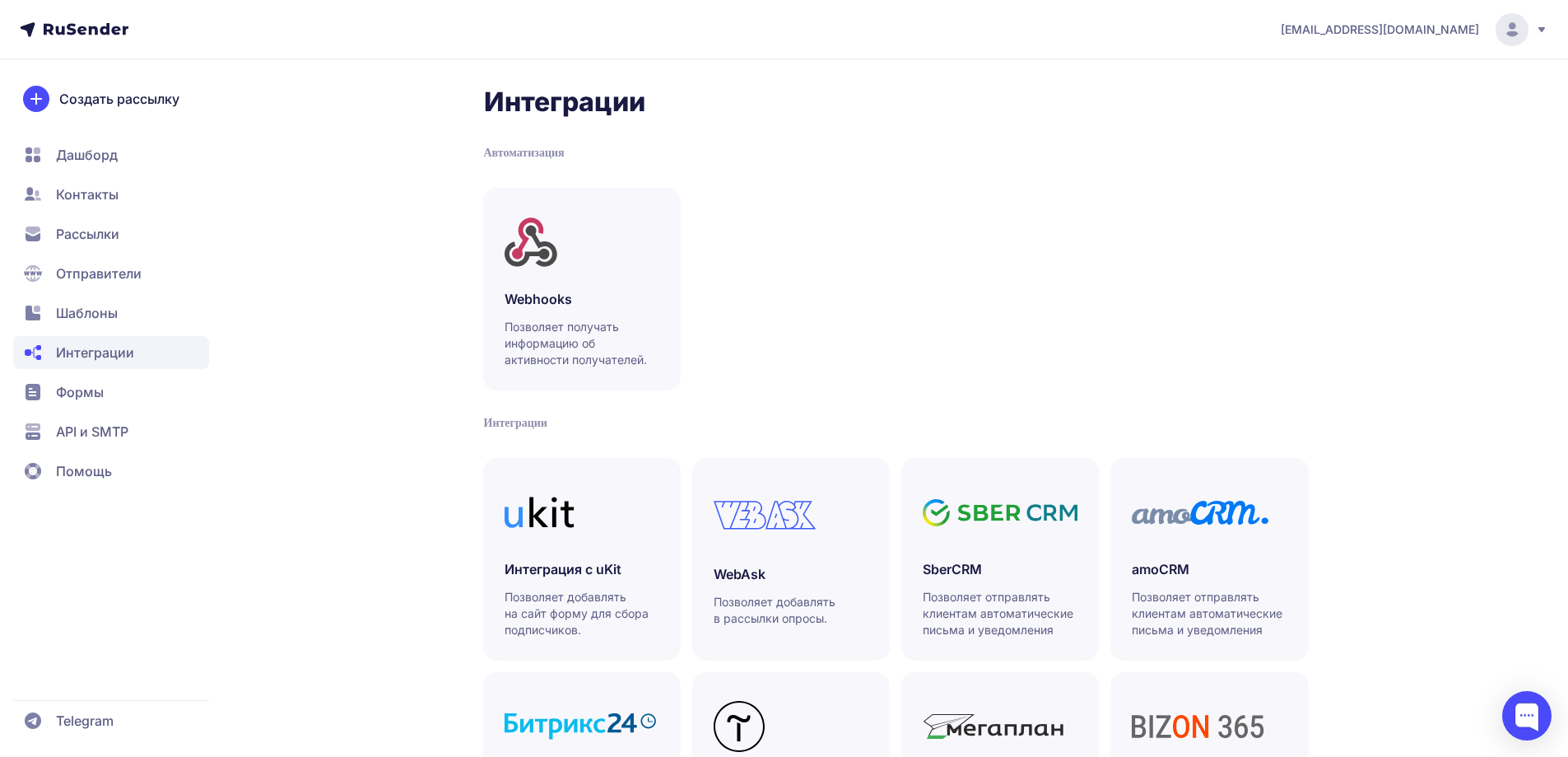
click at [94, 35] on link at bounding box center [74, 30] width 109 height 14
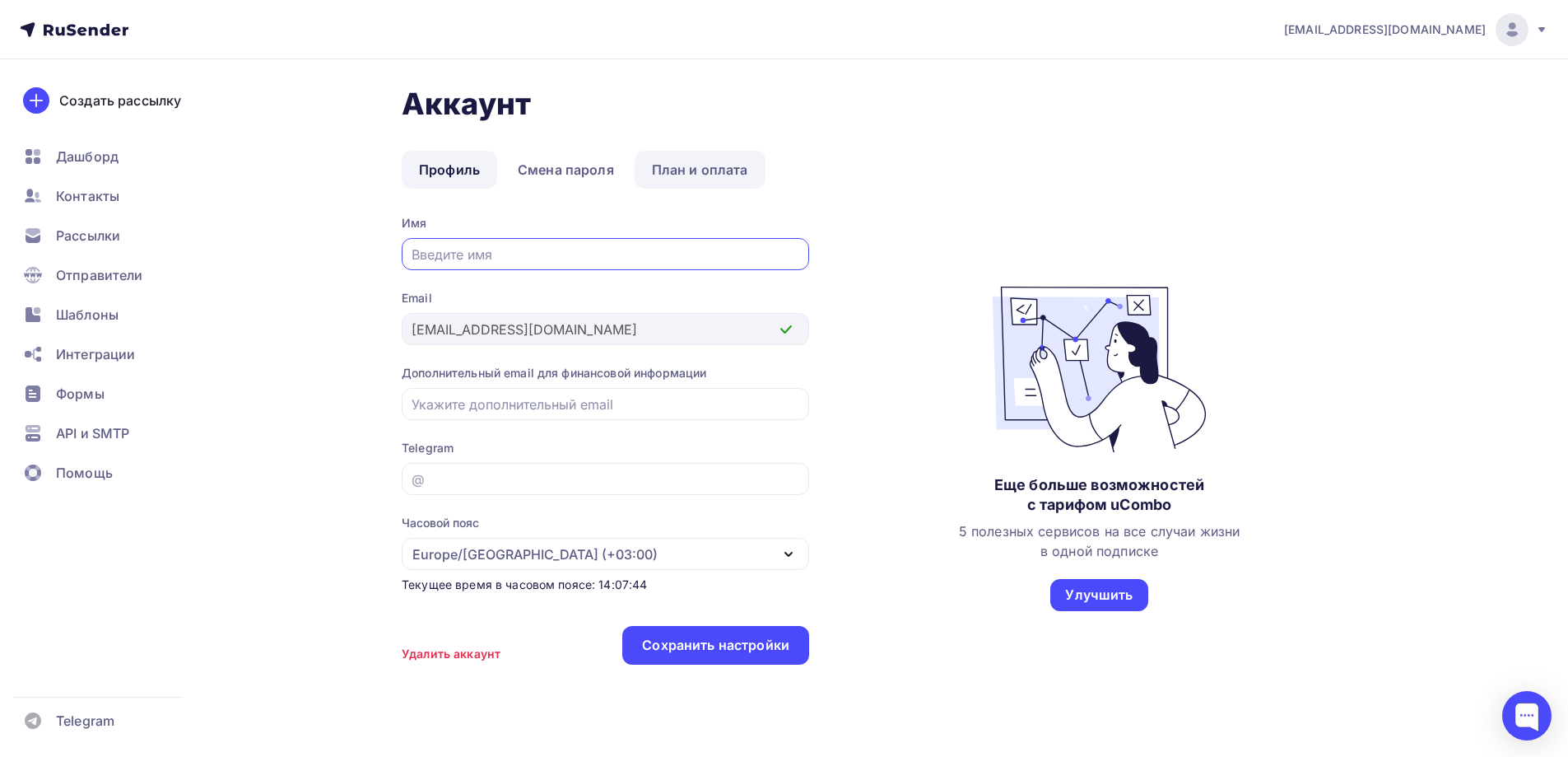
click at [695, 174] on link "План и оплата" at bounding box center [699, 169] width 130 height 38
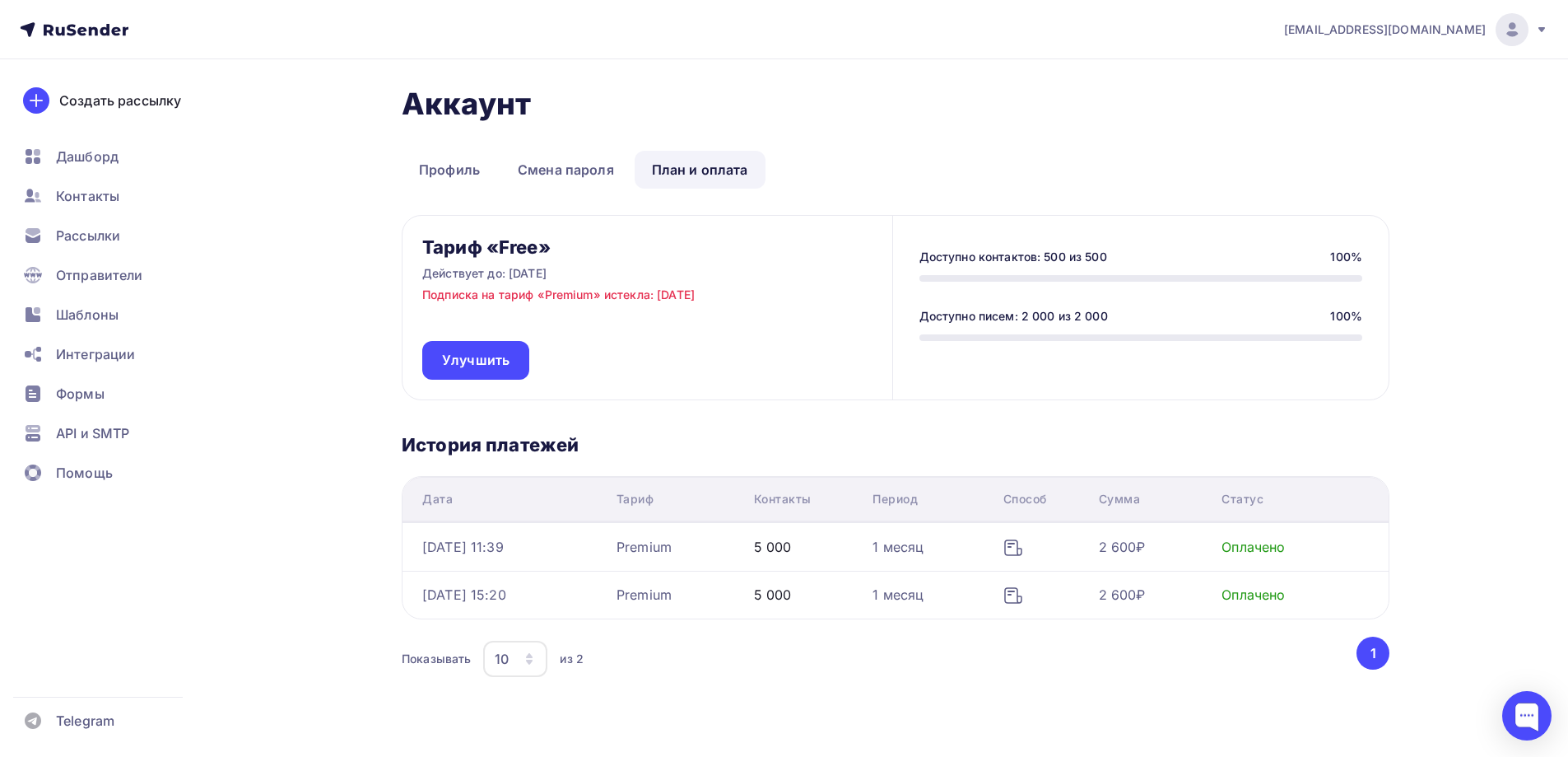
scroll to position [48, 0]
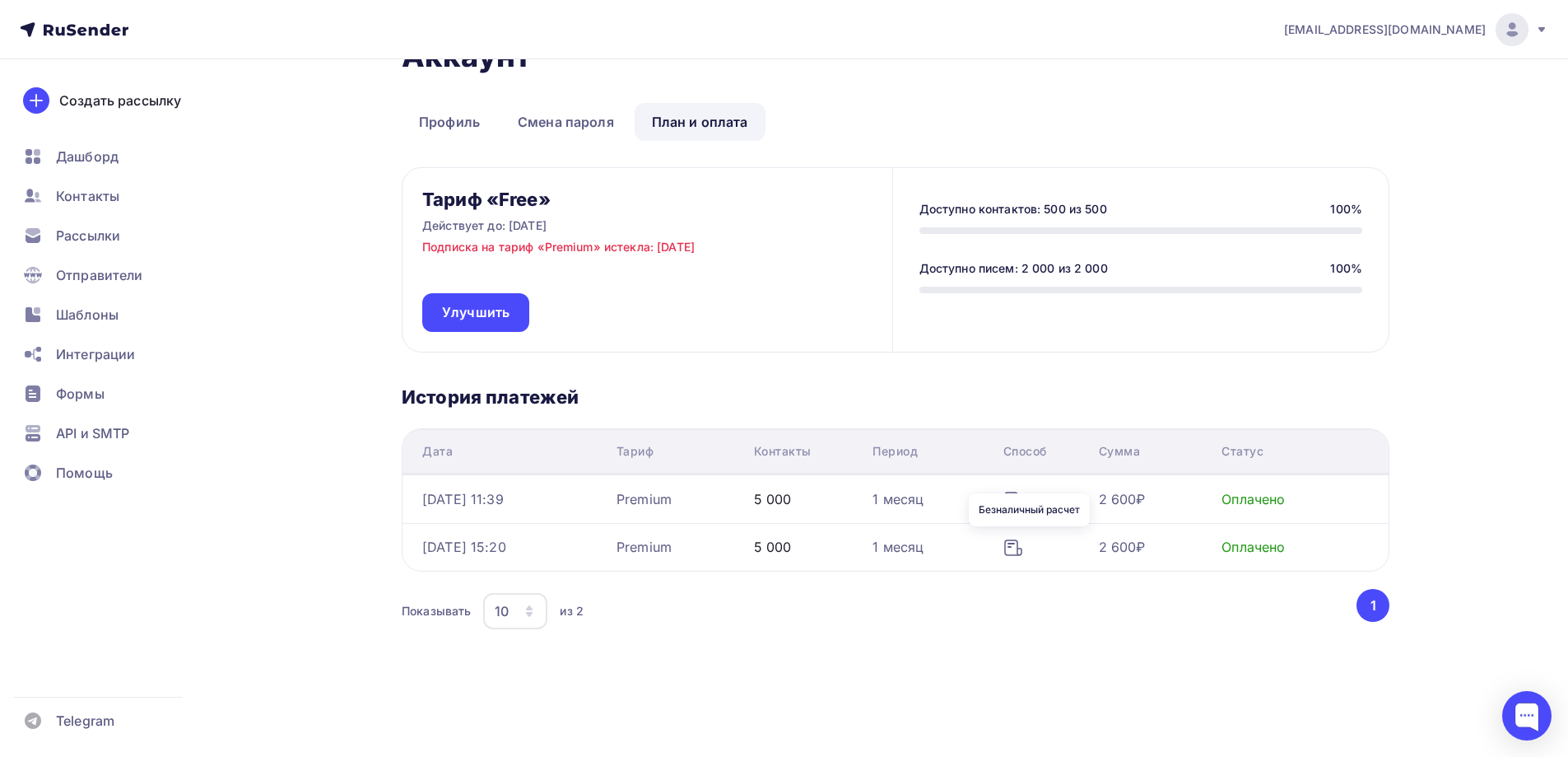
click at [1028, 502] on div "Безналичный расчет" at bounding box center [1029, 509] width 121 height 33
click at [740, 493] on div "Premium" at bounding box center [678, 499] width 124 height 20
click at [1025, 500] on div "Безналичный расчет" at bounding box center [1029, 509] width 121 height 33
click at [1145, 494] on div "2 600₽" at bounding box center [1122, 499] width 47 height 20
click at [1145, 498] on div "2 600₽" at bounding box center [1122, 499] width 47 height 20
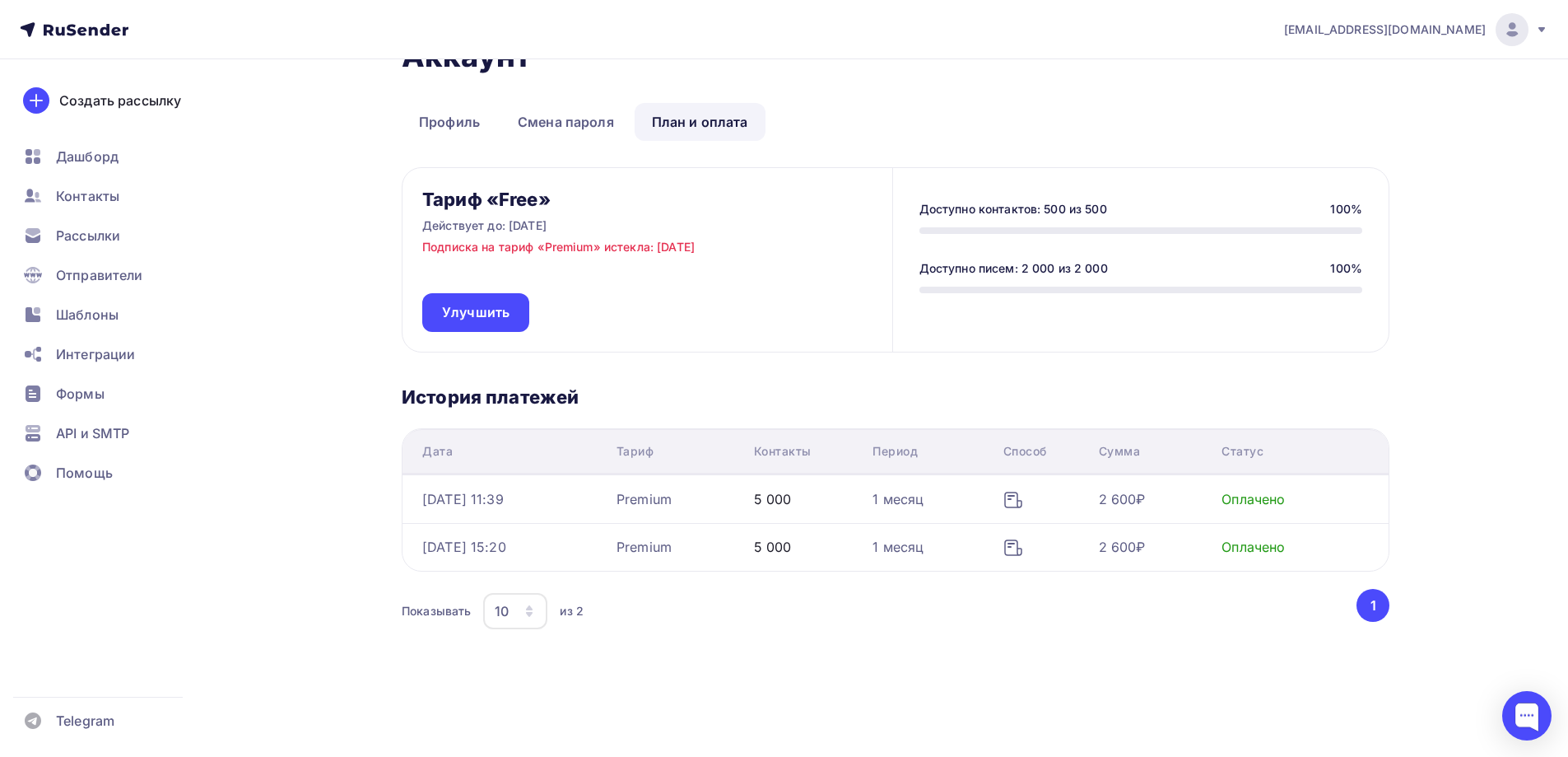
click at [1145, 498] on div "2 600₽" at bounding box center [1122, 499] width 47 height 20
click at [671, 497] on div "Premium" at bounding box center [643, 499] width 55 height 20
drag, startPoint x: 1035, startPoint y: 505, endPoint x: 1028, endPoint y: 498, distance: 9.9
click at [1028, 498] on div "Безналичный расчет" at bounding box center [1029, 509] width 121 height 33
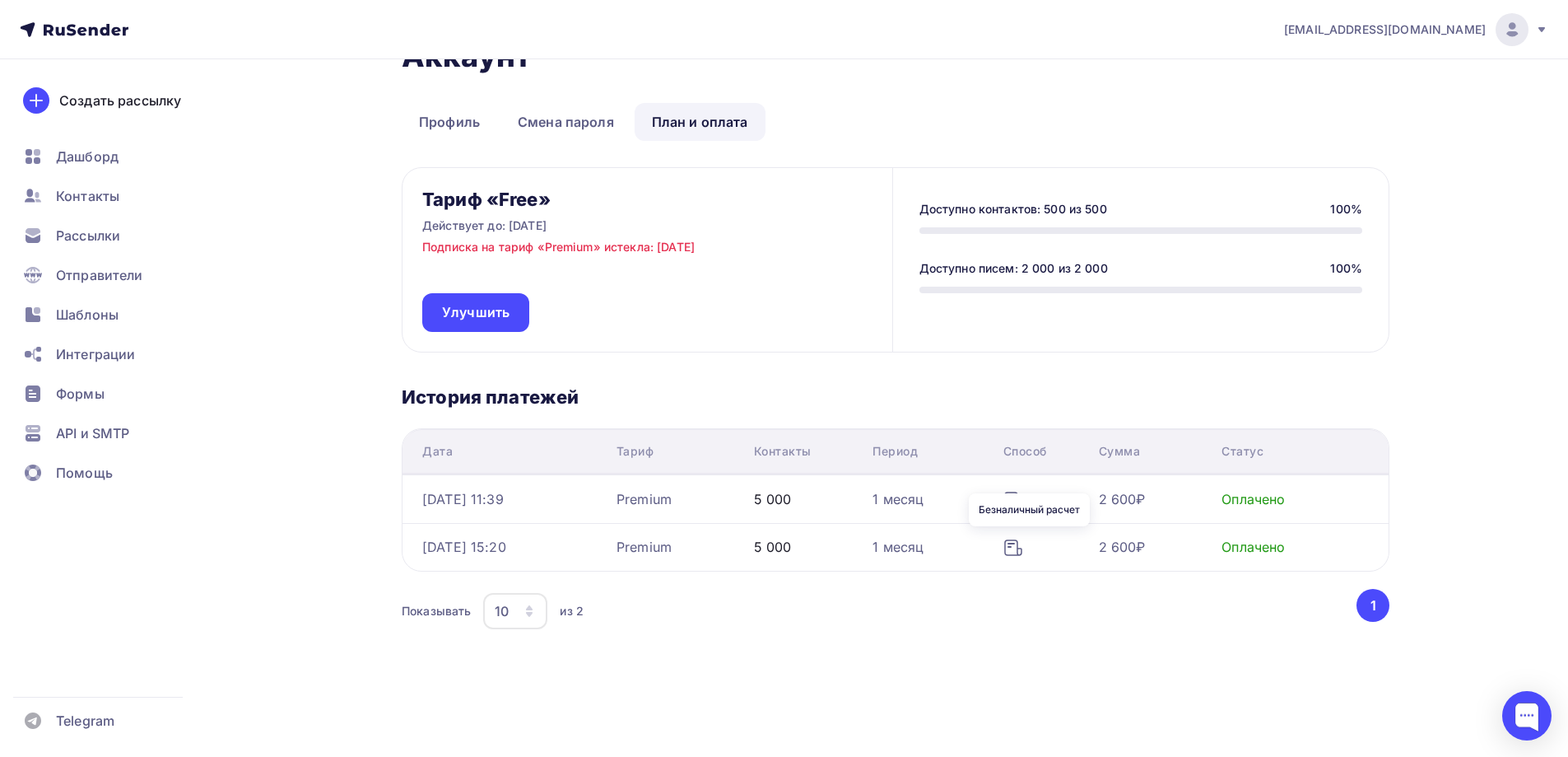
click at [1028, 500] on div "Безналичный расчет" at bounding box center [1029, 509] width 121 height 33
click at [1028, 501] on div "Безналичный расчет" at bounding box center [1029, 509] width 121 height 33
click at [1028, 503] on div "Безналичный расчет" at bounding box center [1029, 509] width 121 height 33
click at [620, 378] on div "Тариф «Free» Действует до: [DATE] Подписка на тариф «Premium» истекла: [DATE] У…" at bounding box center [895, 406] width 988 height 478
click at [1259, 497] on div "Оплачено" at bounding box center [1252, 499] width 63 height 20
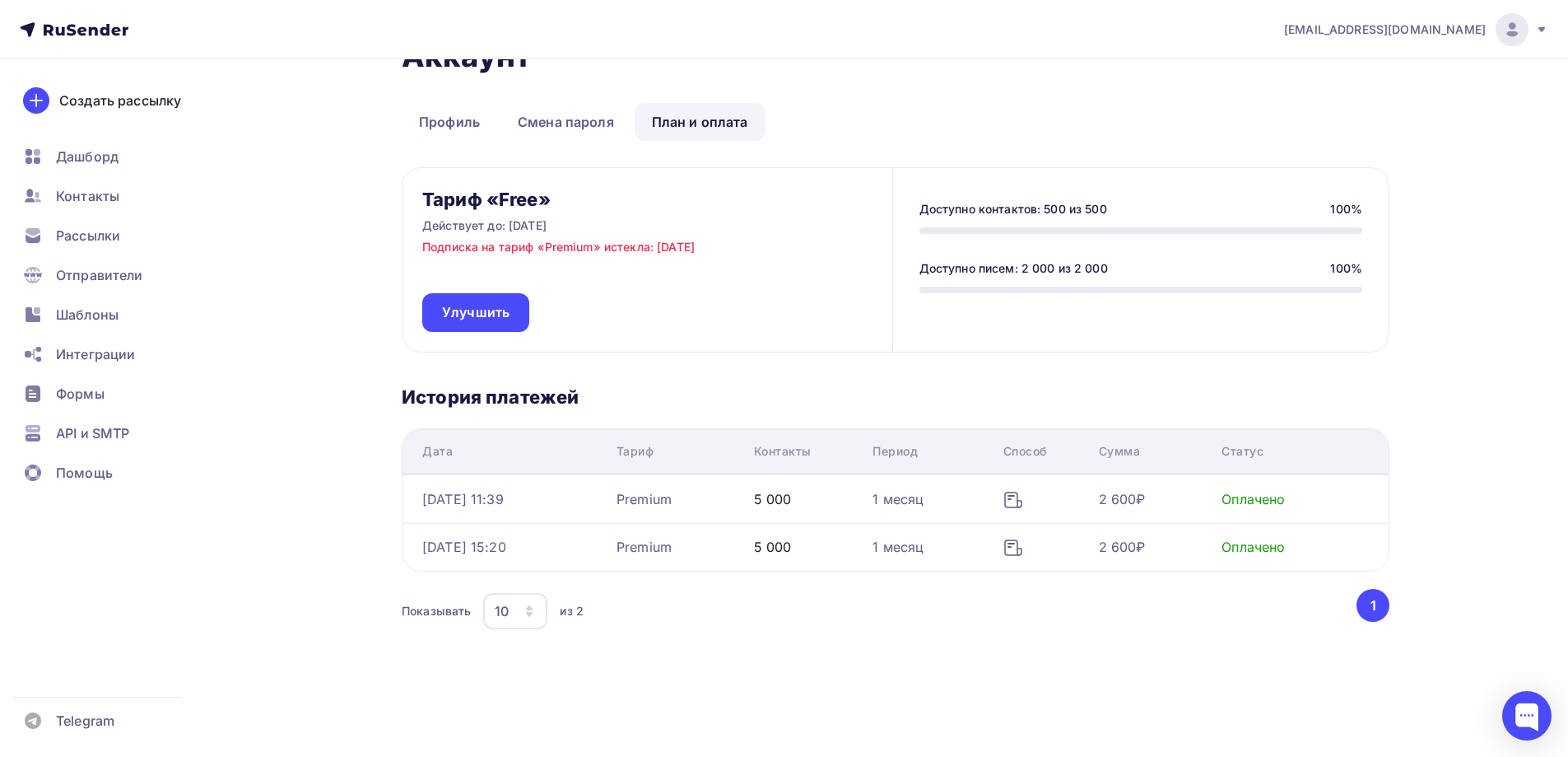
click at [1259, 497] on div "Оплачено" at bounding box center [1252, 499] width 63 height 20
drag, startPoint x: 493, startPoint y: 491, endPoint x: 555, endPoint y: 491, distance: 62.0
click at [493, 491] on div "[DATE] 11:39" at bounding box center [462, 499] width 82 height 20
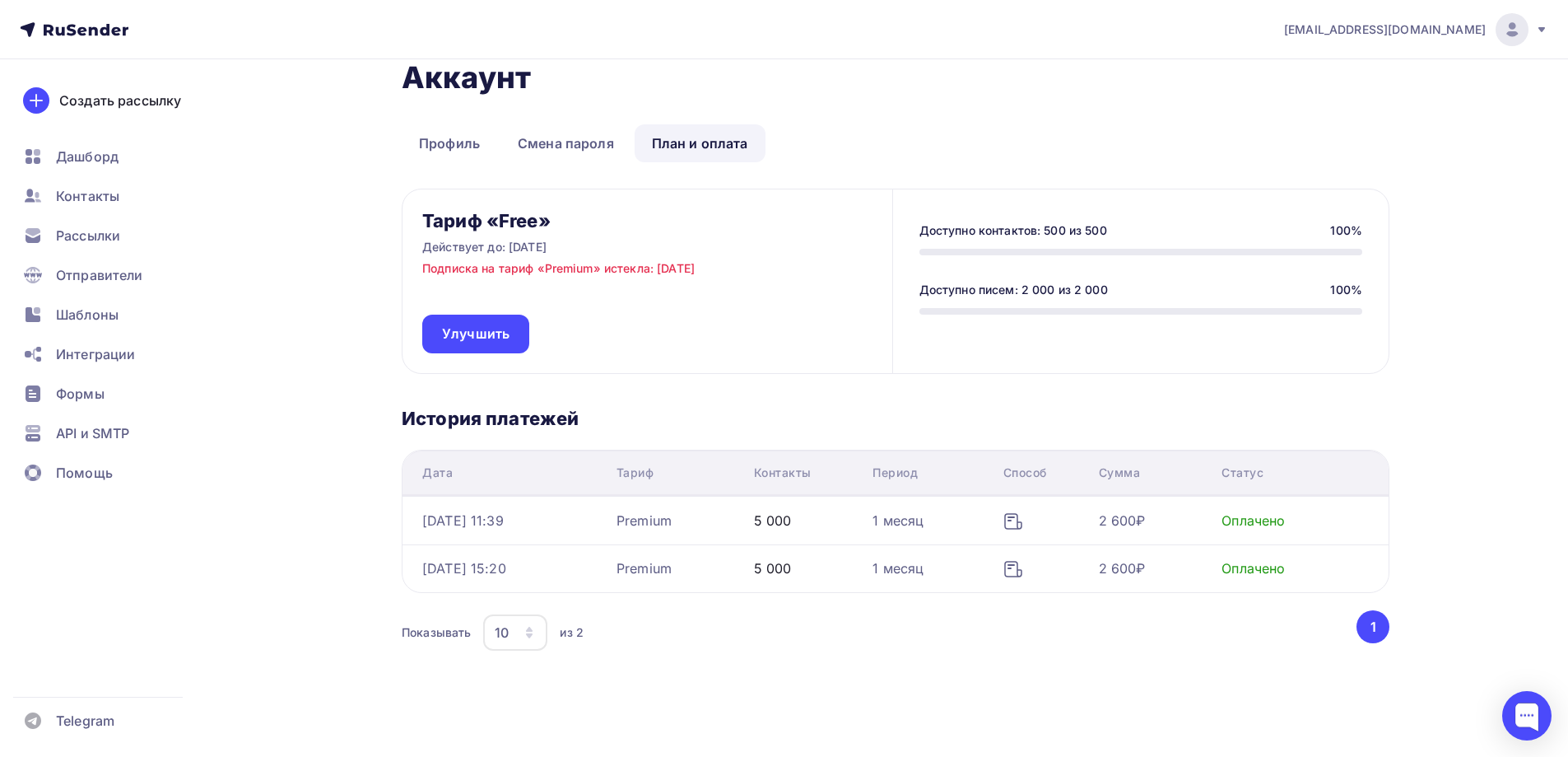
scroll to position [0, 0]
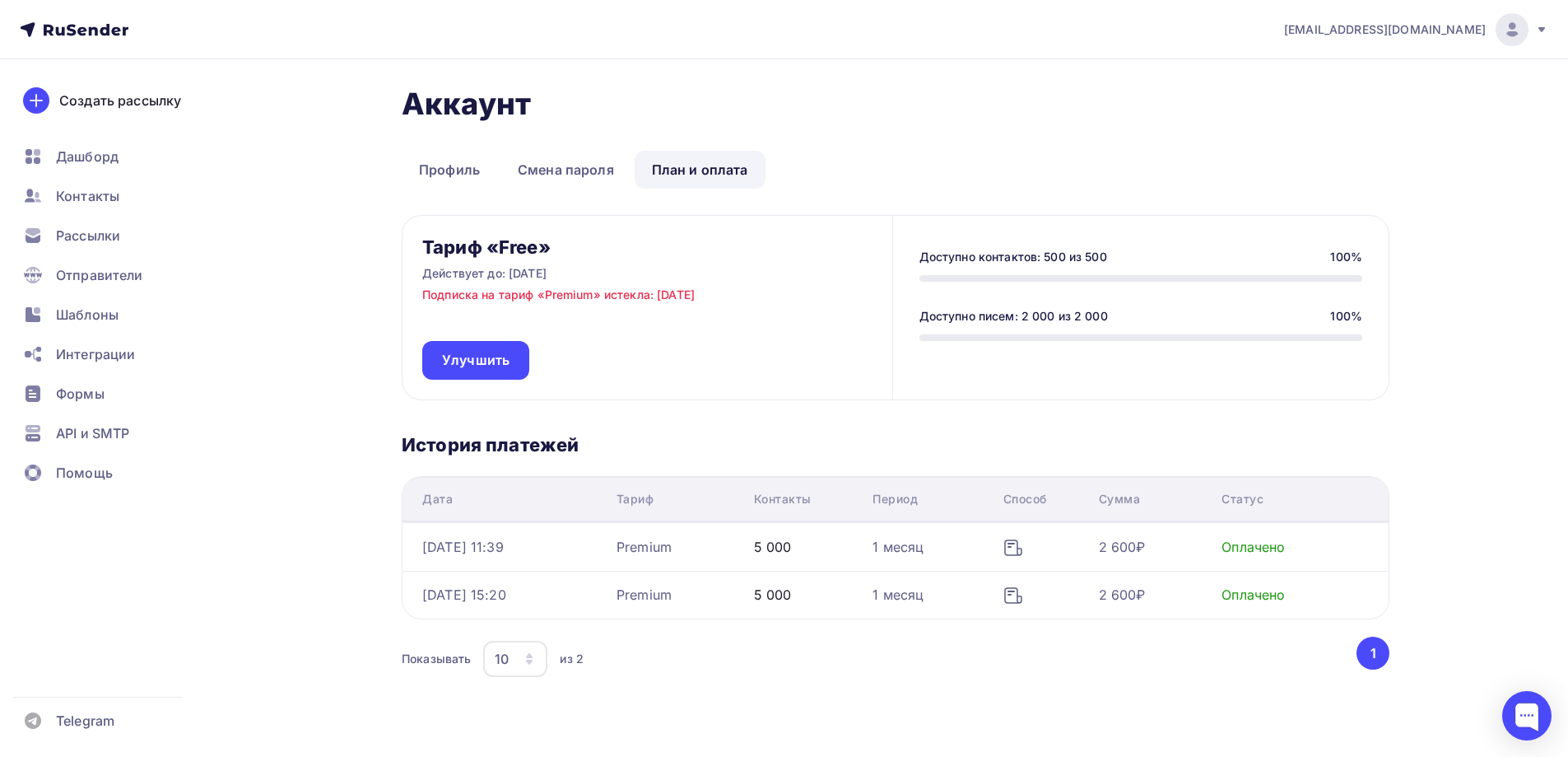
click at [1531, 34] on div "[EMAIL_ADDRESS][DOMAIN_NAME]" at bounding box center [1416, 30] width 264 height 33
click at [1335, 110] on span "[DEMOGRAPHIC_DATA]" at bounding box center [1375, 105] width 150 height 20
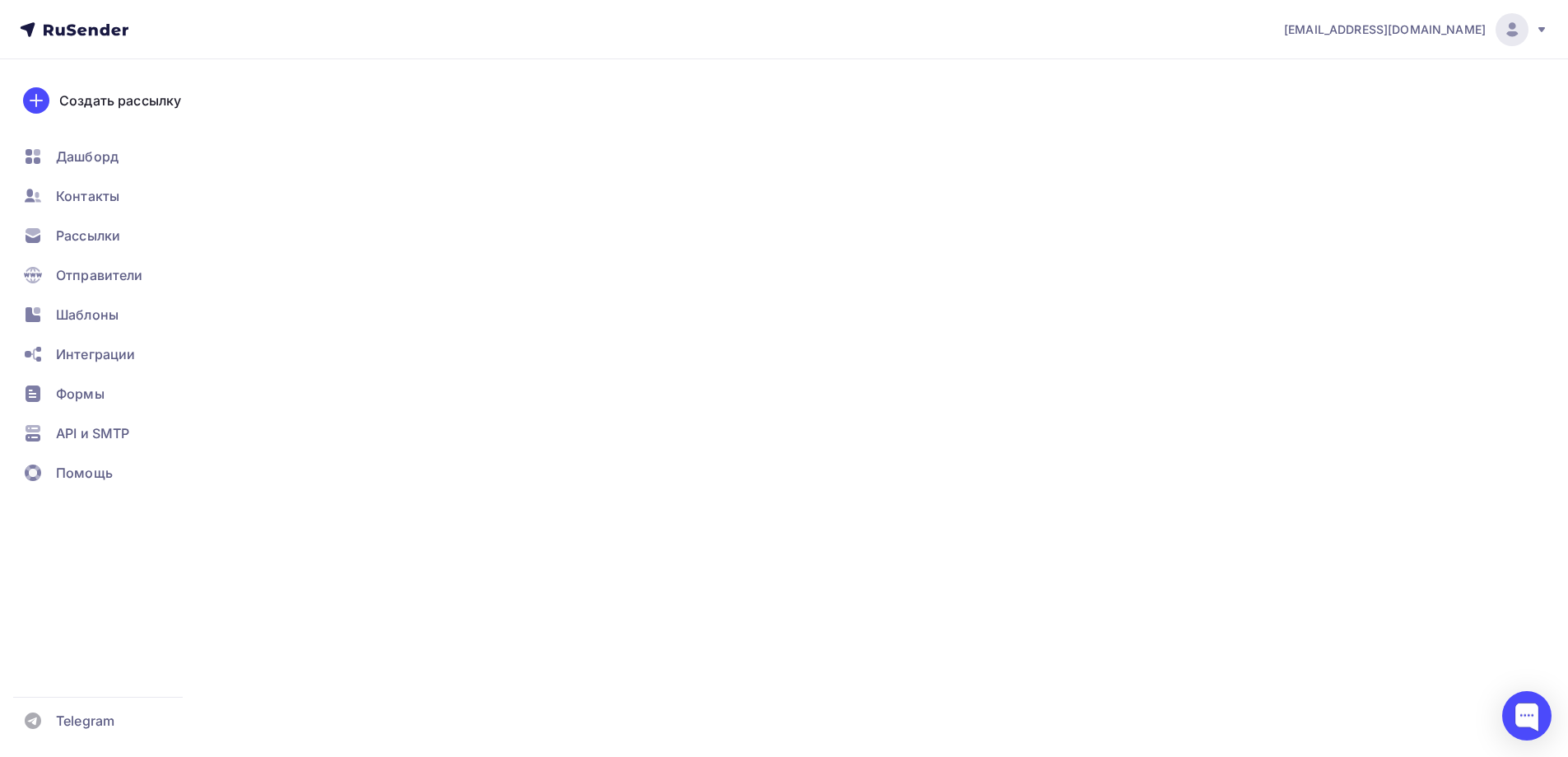
click at [1335, 110] on div "[EMAIL_ADDRESS][DOMAIN_NAME] Аккаунт Тарифы Выйти Создать рассылку [GEOGRAPHIC_…" at bounding box center [784, 402] width 1568 height 805
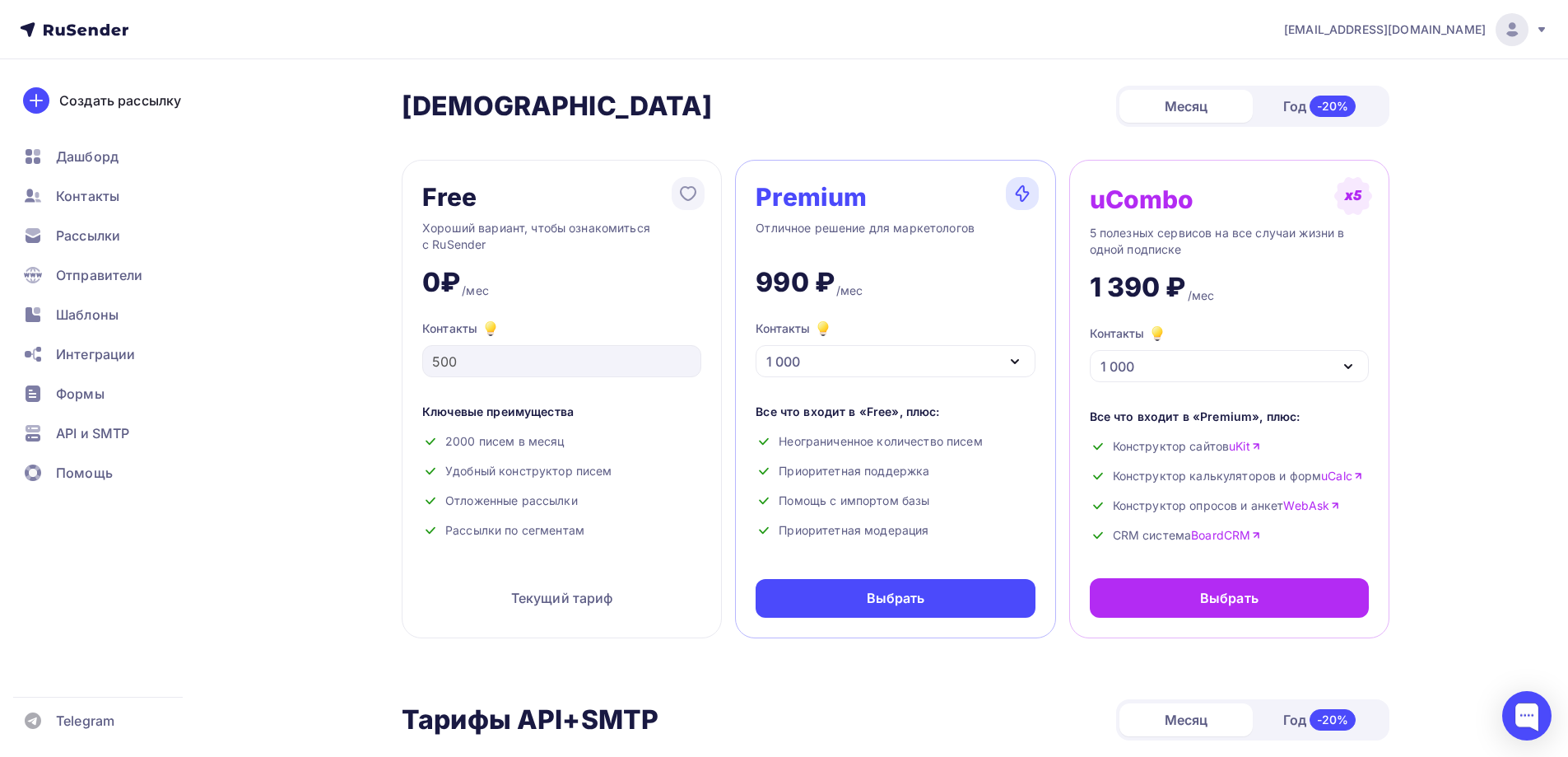
click at [1538, 31] on icon at bounding box center [1541, 30] width 13 height 14
click at [1356, 79] on link "Аккаунт" at bounding box center [1399, 72] width 276 height 33
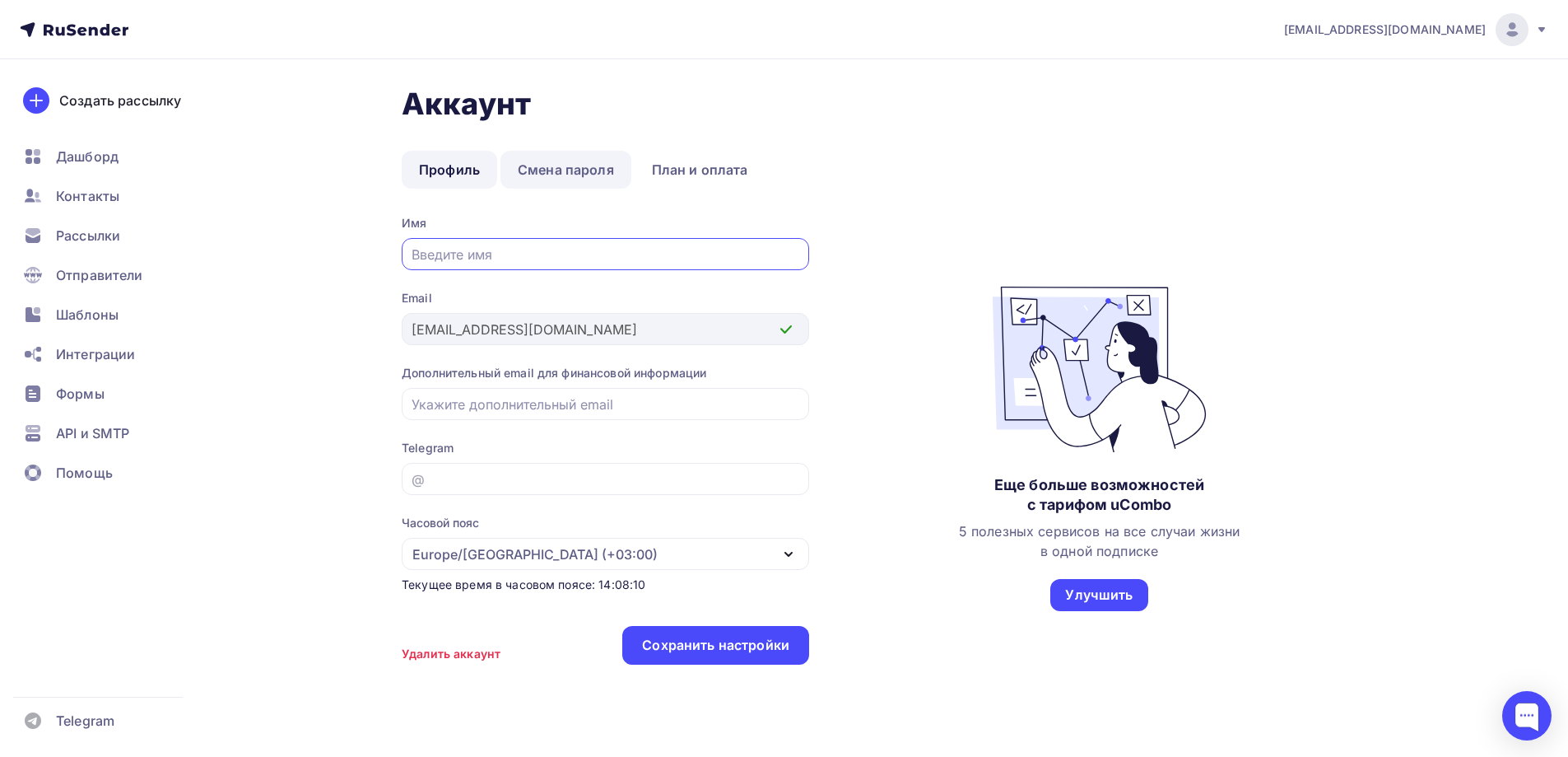
click at [564, 173] on link "Смена пароля" at bounding box center [565, 169] width 130 height 38
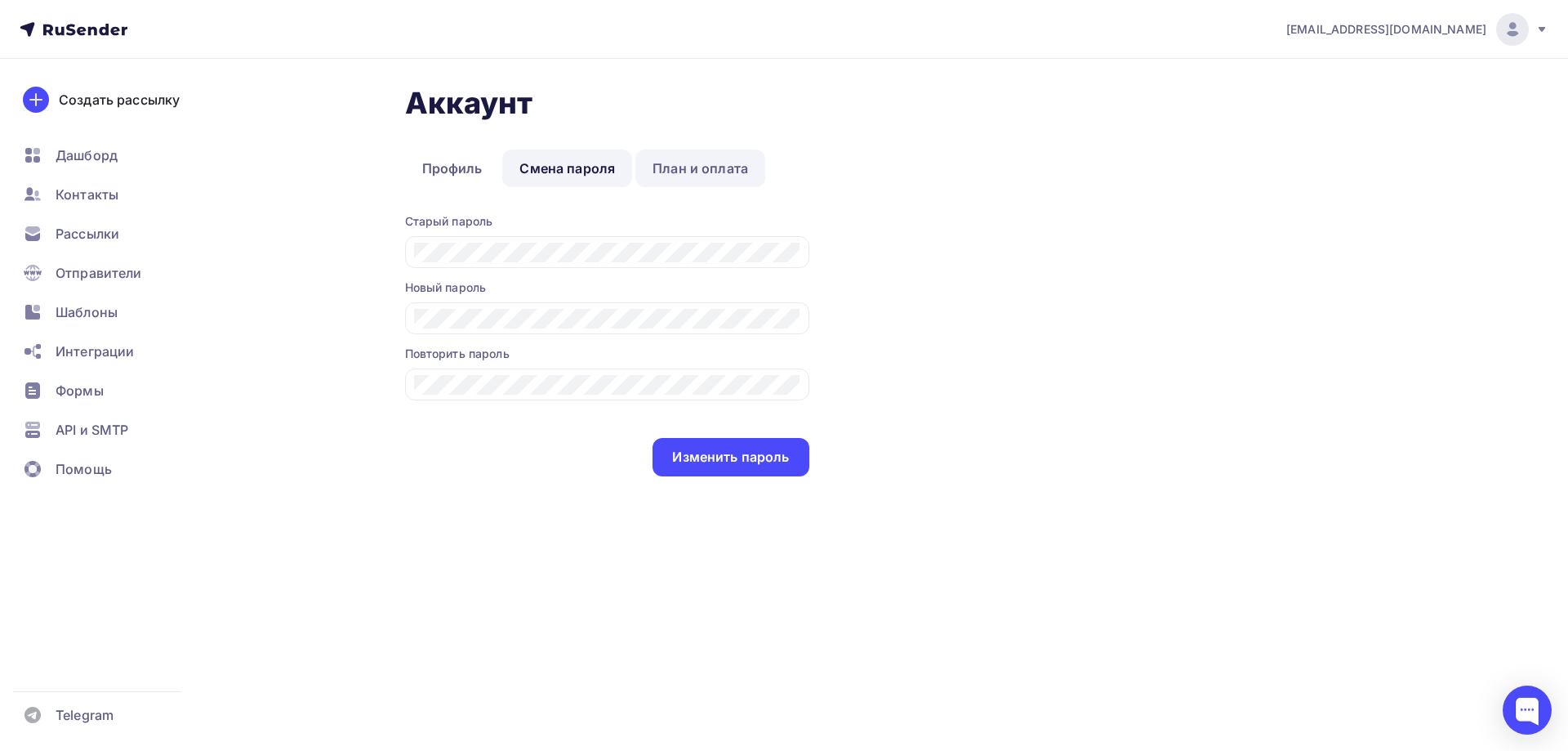
click at [730, 169] on link "План и оплата" at bounding box center [700, 168] width 129 height 38
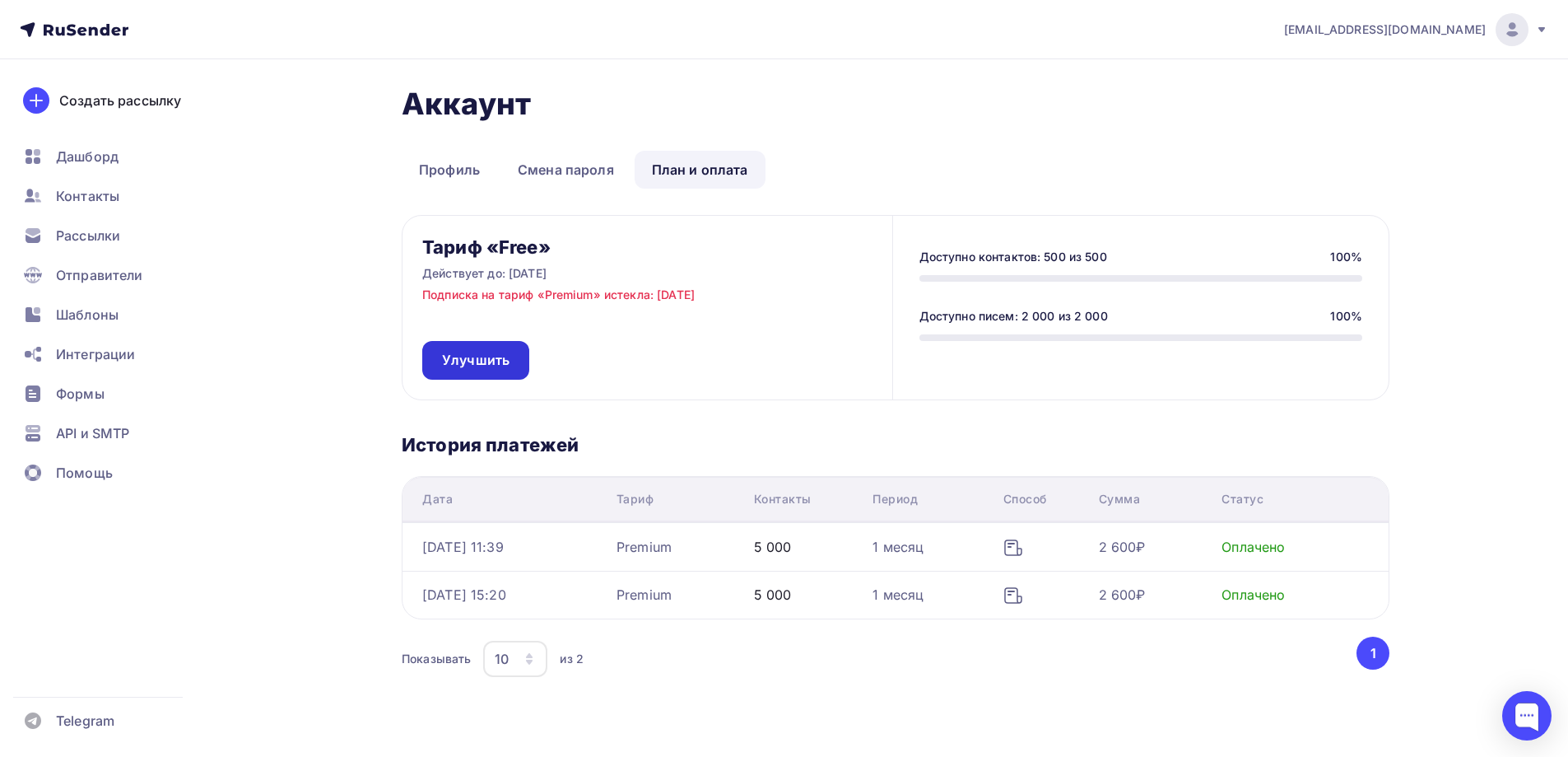
click at [516, 353] on link "Улучшить" at bounding box center [475, 360] width 107 height 39
click at [1181, 288] on div "Доступно контактов: 500 из 500 100% Доступно писем: 2 000 из 2 000 100%" at bounding box center [1141, 308] width 497 height 184
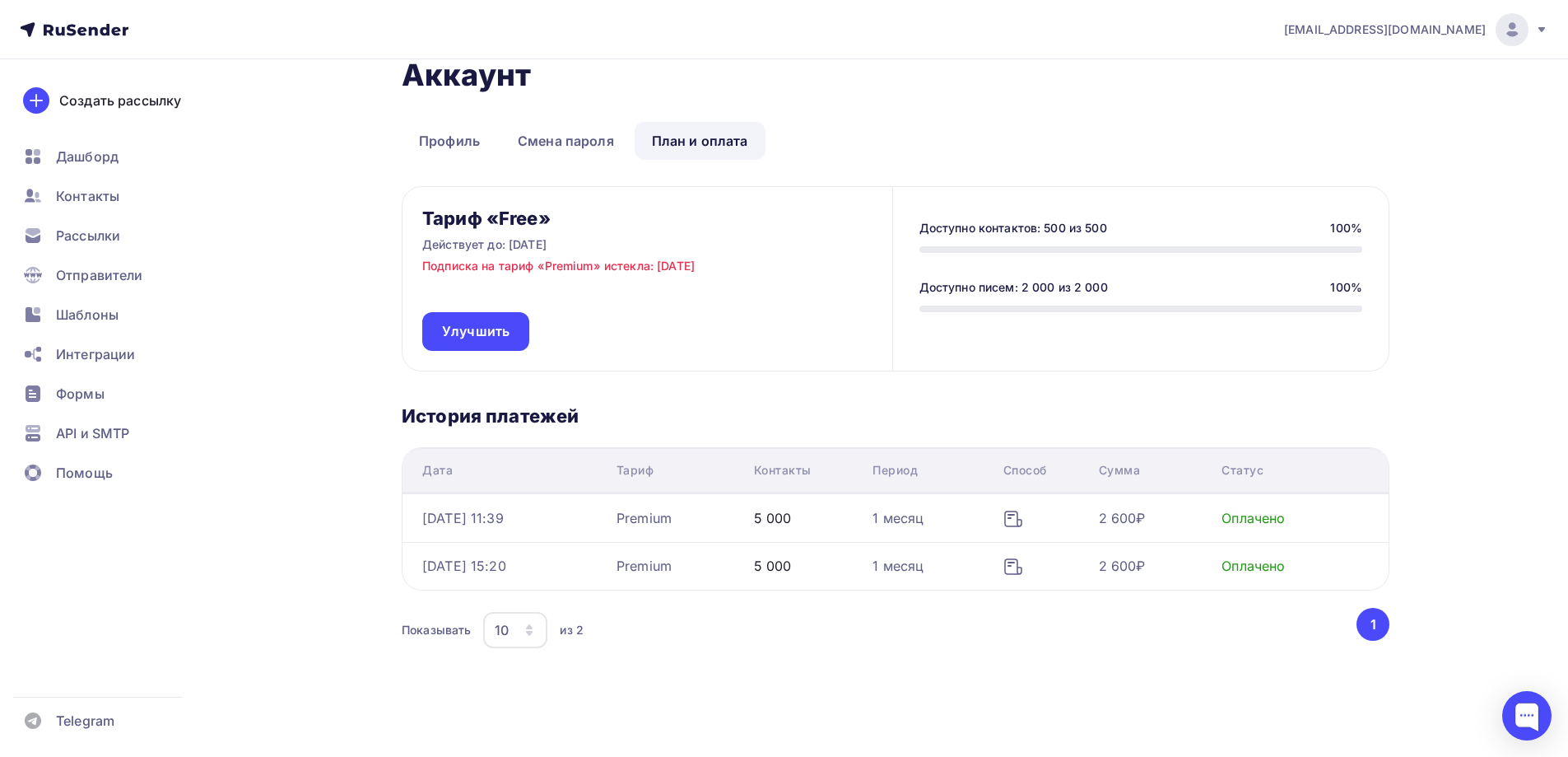
scroll to position [48, 0]
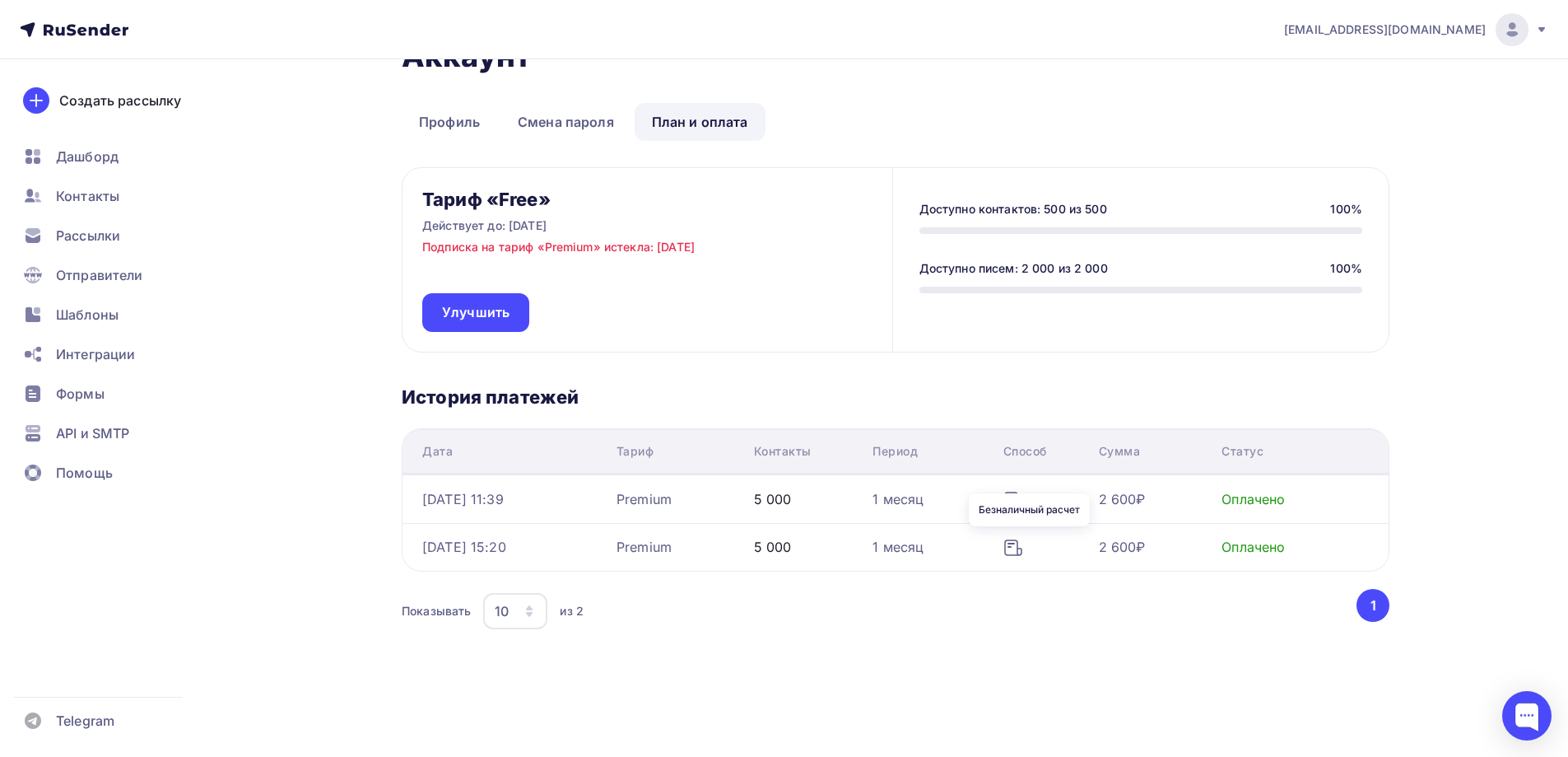
click at [1033, 502] on div "Безналичный расчет" at bounding box center [1029, 509] width 121 height 33
click at [1032, 509] on div "Безналичный расчет" at bounding box center [1029, 509] width 121 height 33
click at [1023, 549] on icon at bounding box center [1013, 547] width 20 height 20
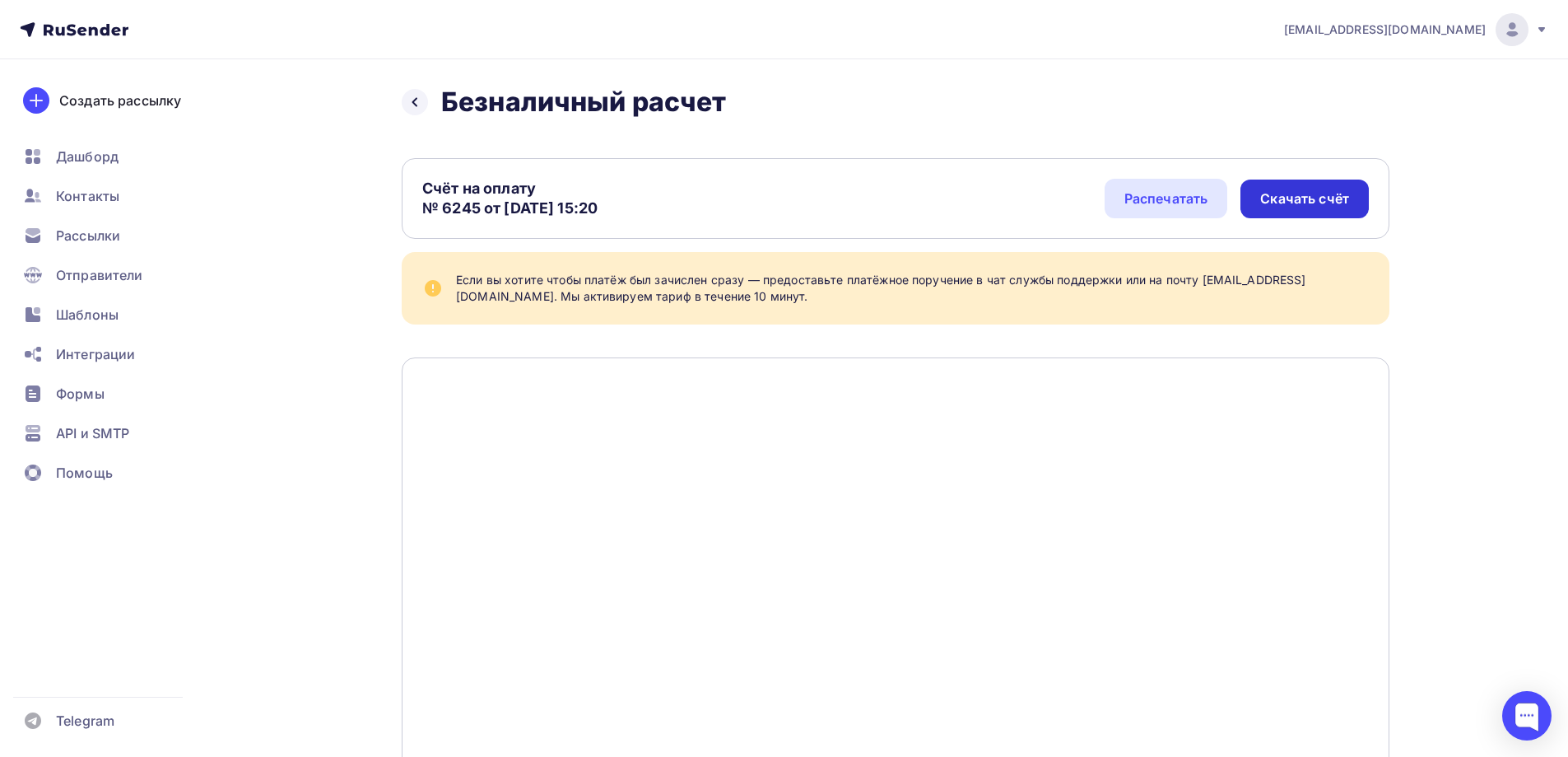
click at [1285, 202] on div "Скачать счёт" at bounding box center [1304, 198] width 89 height 19
